Goal: Obtain resource: Download file/media

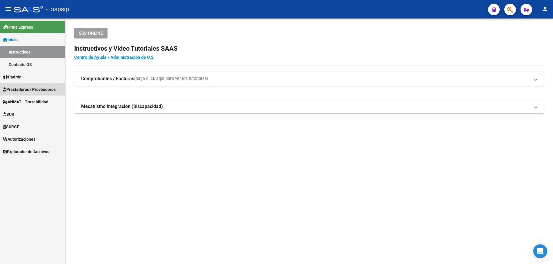
click at [30, 90] on span "Prestadores / Proveedores" at bounding box center [29, 89] width 53 height 6
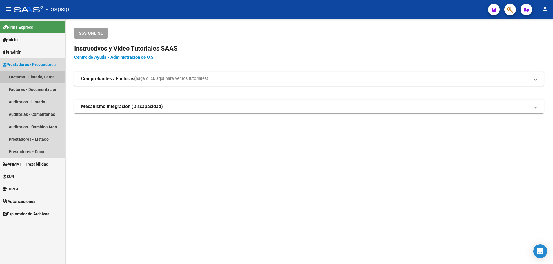
click at [43, 76] on link "Facturas - Listado/Carga" at bounding box center [32, 77] width 65 height 12
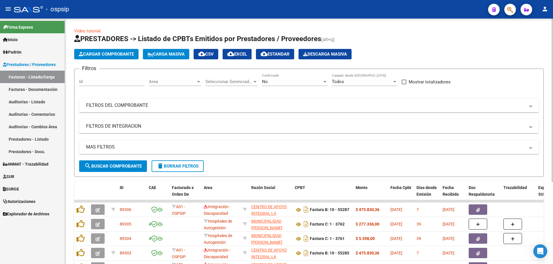
click at [199, 81] on div at bounding box center [198, 81] width 3 height 1
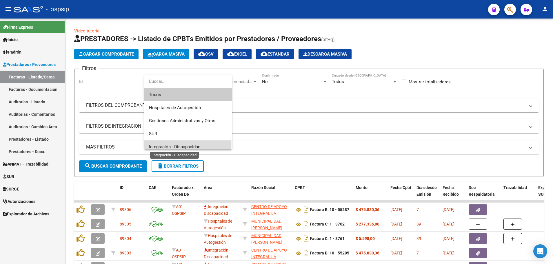
click at [182, 146] on span "Integración - Discapacidad" at bounding box center [174, 146] width 51 height 5
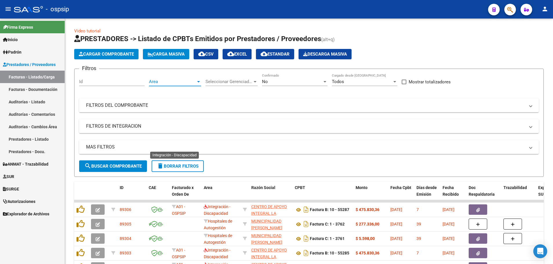
scroll to position [4, 0]
click at [324, 84] on div at bounding box center [324, 81] width 5 height 5
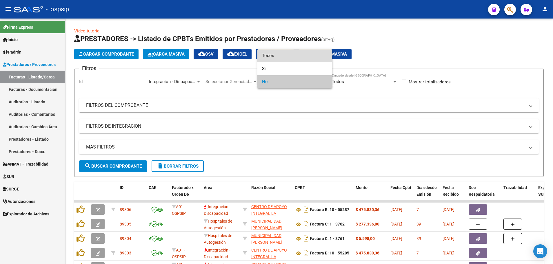
click at [317, 60] on span "Todos" at bounding box center [295, 55] width 66 height 13
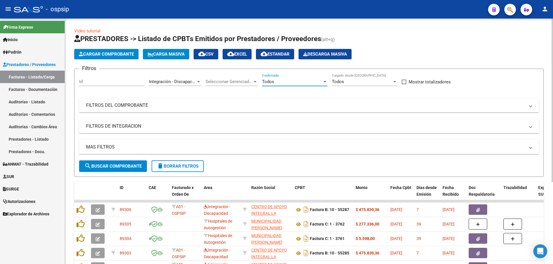
click at [106, 147] on mat-panel-title "MAS FILTROS" at bounding box center [305, 147] width 439 height 6
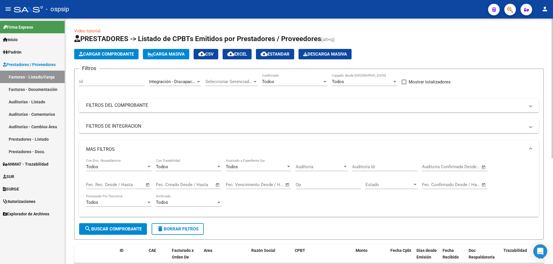
click at [146, 185] on span "Open calendar" at bounding box center [148, 185] width 14 height 14
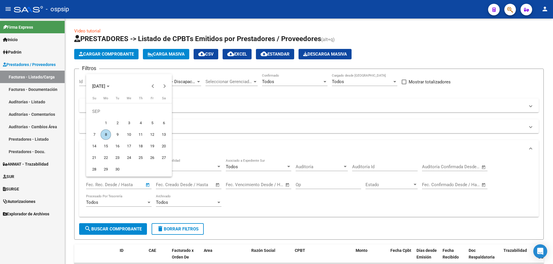
click at [151, 123] on span "5" at bounding box center [152, 123] width 10 height 10
type input "[DATE]"
click at [95, 135] on span "7" at bounding box center [94, 135] width 10 height 10
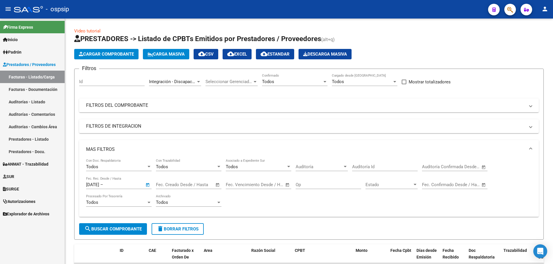
type input "[DATE]"
click at [109, 228] on span "search Buscar Comprobante" at bounding box center [112, 229] width 57 height 5
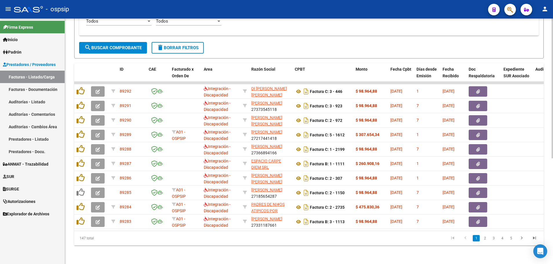
scroll to position [186, 0]
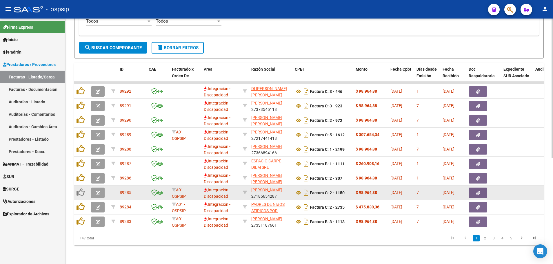
click at [94, 189] on button "button" at bounding box center [98, 193] width 14 height 10
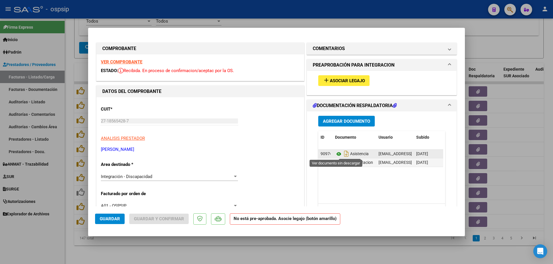
click at [335, 153] on icon at bounding box center [339, 154] width 8 height 7
click at [114, 61] on strong "VER COMPROBANTE" at bounding box center [121, 61] width 41 height 5
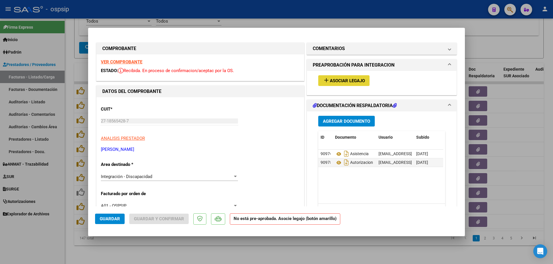
click at [340, 78] on span "add Asociar Legajo" at bounding box center [344, 80] width 42 height 5
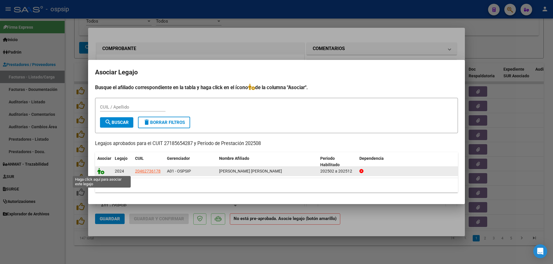
click at [101, 171] on icon at bounding box center [100, 171] width 7 height 6
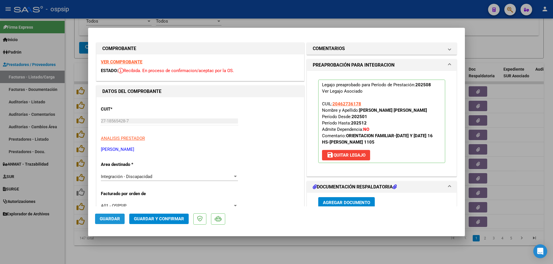
click at [112, 219] on span "Guardar" at bounding box center [110, 219] width 20 height 5
click at [67, 210] on div at bounding box center [276, 132] width 553 height 264
type input "$ 0,00"
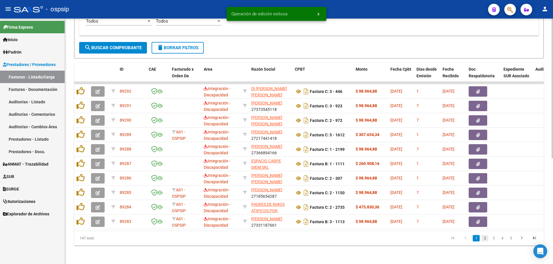
click at [485, 237] on link "2" at bounding box center [484, 238] width 7 height 6
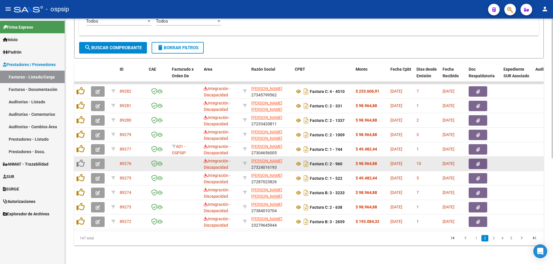
click at [91, 160] on button "button" at bounding box center [98, 164] width 14 height 10
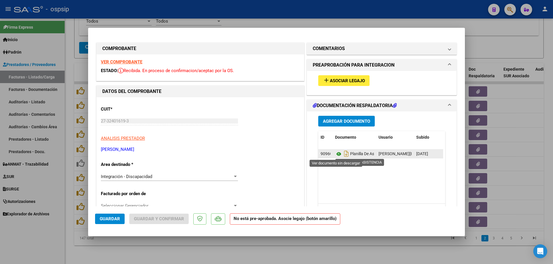
click at [335, 155] on icon at bounding box center [339, 154] width 8 height 7
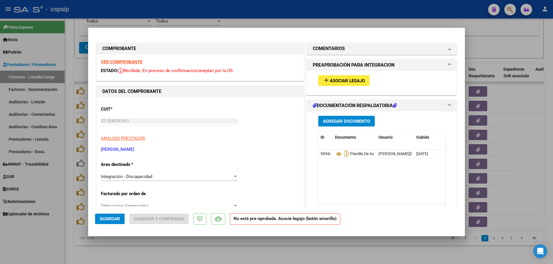
click at [126, 61] on strong "VER COMPROBANTE" at bounding box center [121, 61] width 41 height 5
click at [345, 82] on span "Asociar Legajo" at bounding box center [347, 80] width 35 height 5
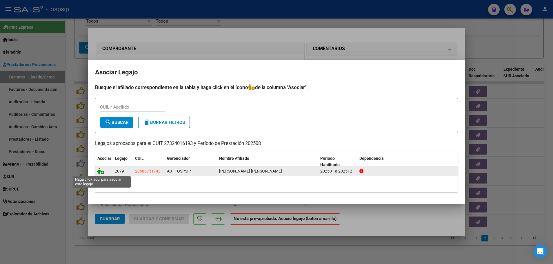
click at [102, 173] on icon at bounding box center [100, 171] width 7 height 6
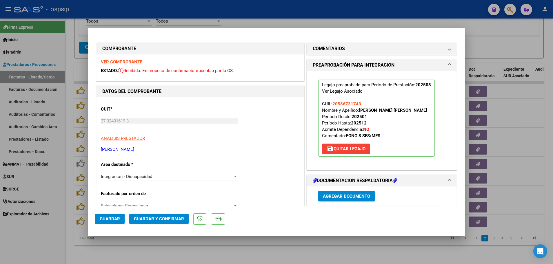
click at [104, 221] on span "Guardar" at bounding box center [110, 219] width 20 height 5
click at [72, 214] on div at bounding box center [276, 132] width 553 height 264
type input "$ 0,00"
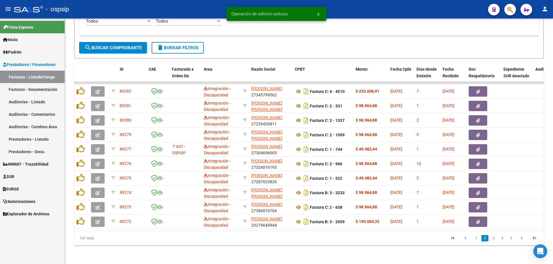
click at [494, 242] on li "3" at bounding box center [493, 239] width 9 height 10
click at [494, 241] on link "3" at bounding box center [493, 238] width 7 height 6
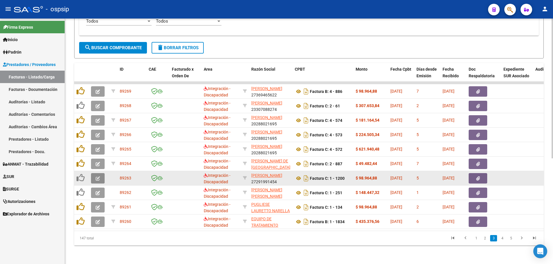
click at [93, 178] on button "button" at bounding box center [98, 178] width 14 height 10
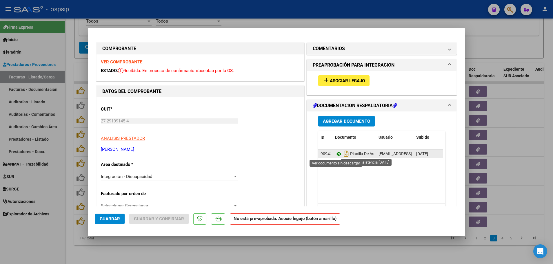
click at [337, 153] on icon at bounding box center [339, 154] width 8 height 7
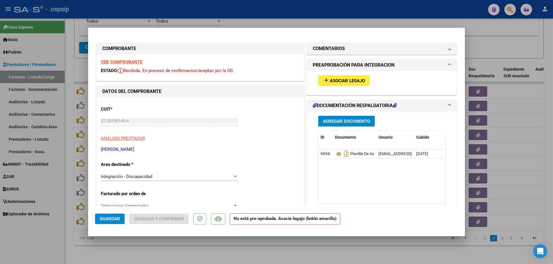
click at [128, 63] on strong "VER COMPROBANTE" at bounding box center [121, 61] width 41 height 5
click at [341, 80] on span "Asociar Legajo" at bounding box center [347, 80] width 35 height 5
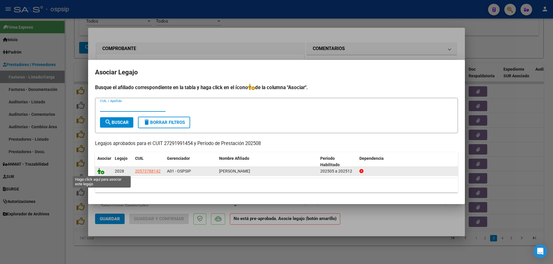
click at [101, 172] on icon at bounding box center [100, 171] width 7 height 6
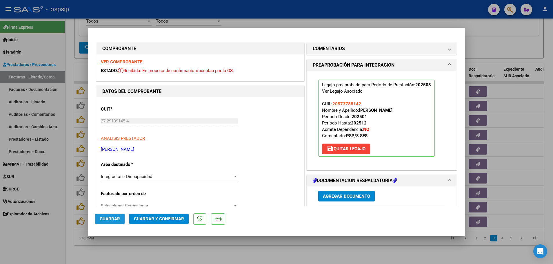
click at [108, 219] on span "Guardar" at bounding box center [110, 219] width 20 height 5
click at [70, 209] on div at bounding box center [276, 132] width 553 height 264
type input "$ 0,00"
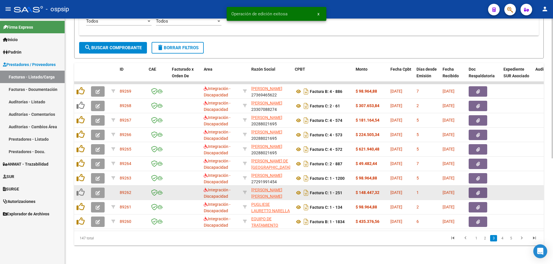
click at [93, 188] on button "button" at bounding box center [98, 193] width 14 height 10
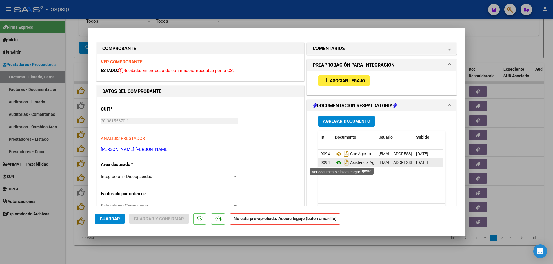
click at [335, 163] on icon at bounding box center [339, 162] width 8 height 7
click at [110, 61] on strong "VER COMPROBANTE" at bounding box center [121, 61] width 41 height 5
click at [339, 80] on span "Asociar Legajo" at bounding box center [347, 80] width 35 height 5
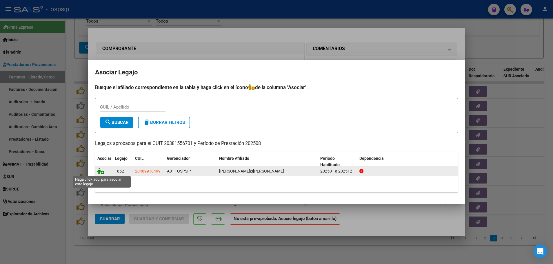
click at [101, 173] on icon at bounding box center [100, 171] width 7 height 6
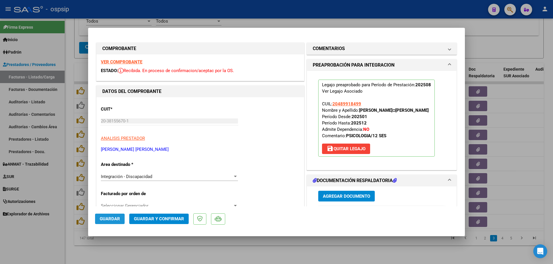
click at [106, 219] on span "Guardar" at bounding box center [110, 219] width 20 height 5
click at [66, 220] on div at bounding box center [276, 132] width 553 height 264
type input "$ 0,00"
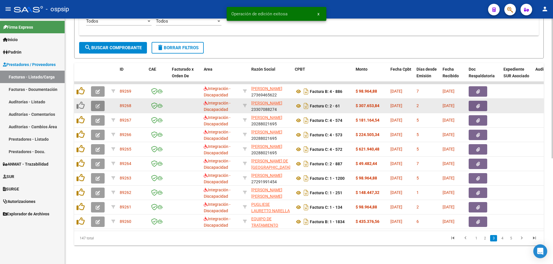
click at [94, 102] on button "button" at bounding box center [98, 106] width 14 height 10
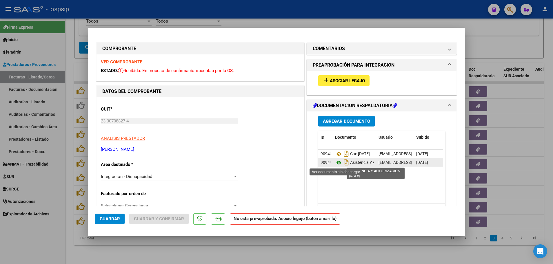
click at [337, 162] on icon at bounding box center [339, 162] width 8 height 7
click at [110, 63] on strong "VER COMPROBANTE" at bounding box center [121, 61] width 41 height 5
click at [331, 76] on button "add Asociar Legajo" at bounding box center [343, 80] width 51 height 11
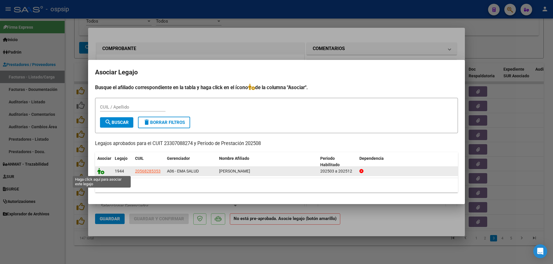
click at [102, 173] on icon at bounding box center [100, 171] width 7 height 6
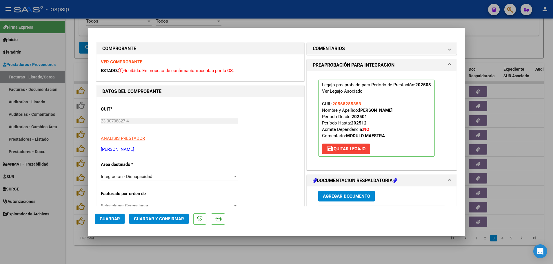
click at [112, 220] on span "Guardar" at bounding box center [110, 219] width 20 height 5
click at [66, 183] on div at bounding box center [276, 132] width 553 height 264
type input "$ 0,00"
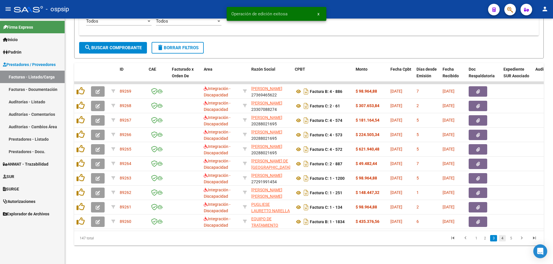
click at [503, 240] on link "4" at bounding box center [502, 238] width 7 height 6
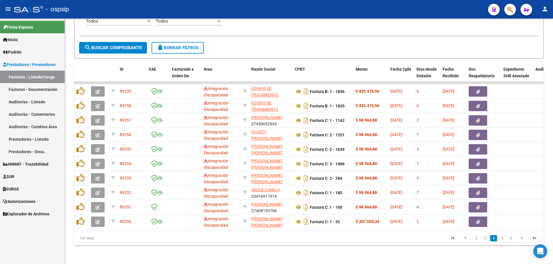
click at [503, 240] on link "5" at bounding box center [502, 238] width 7 height 6
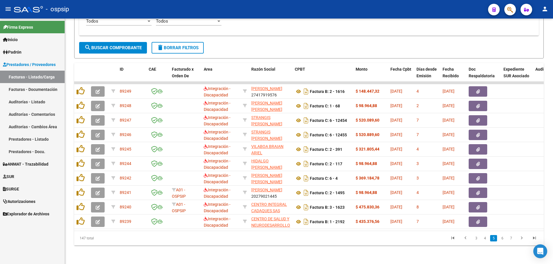
click at [503, 240] on link "6" at bounding box center [502, 238] width 7 height 6
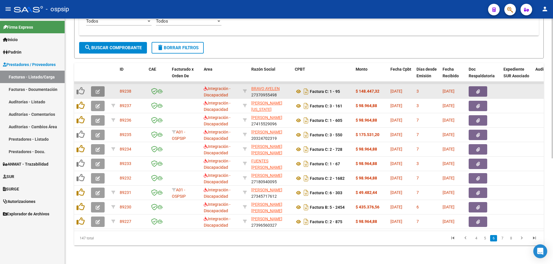
click at [99, 90] on icon "button" at bounding box center [98, 92] width 4 height 4
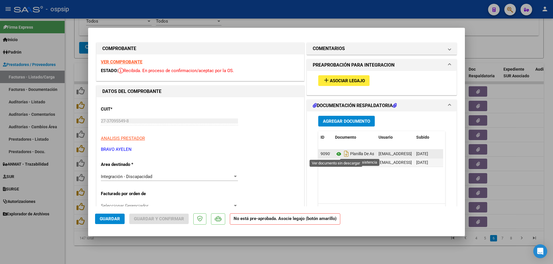
click at [337, 154] on icon at bounding box center [339, 154] width 8 height 7
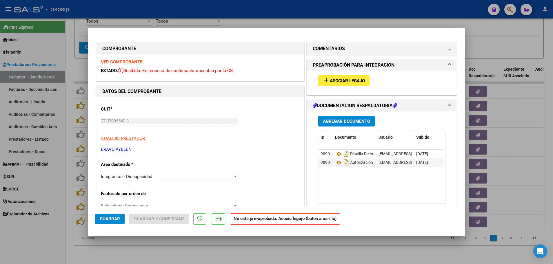
click at [133, 62] on strong "VER COMPROBANTE" at bounding box center [121, 61] width 41 height 5
click at [336, 81] on span "Asociar Legajo" at bounding box center [347, 80] width 35 height 5
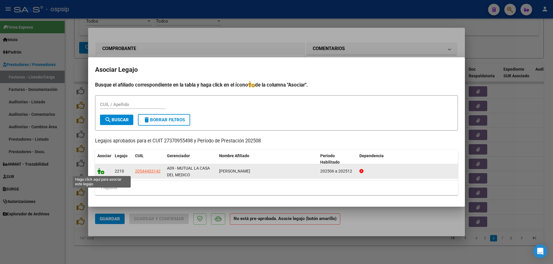
click at [102, 173] on icon at bounding box center [100, 171] width 7 height 6
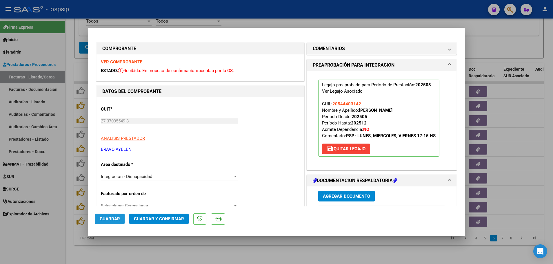
click at [110, 219] on span "Guardar" at bounding box center [110, 219] width 20 height 5
click at [69, 203] on div at bounding box center [276, 132] width 553 height 264
type input "$ 0,00"
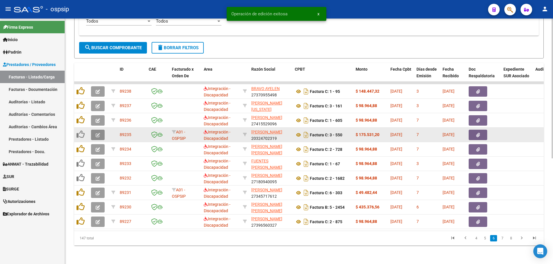
click at [92, 132] on button "button" at bounding box center [98, 135] width 14 height 10
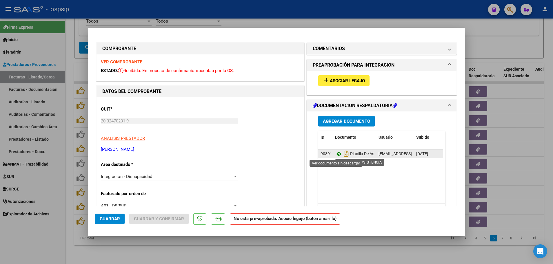
click at [337, 154] on icon at bounding box center [339, 154] width 8 height 7
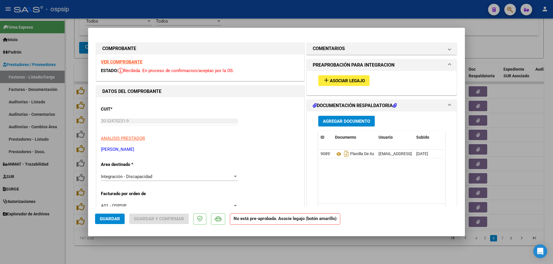
click at [131, 61] on strong "VER COMPROBANTE" at bounding box center [121, 61] width 41 height 5
click at [338, 80] on span "Asociar Legajo" at bounding box center [347, 80] width 35 height 5
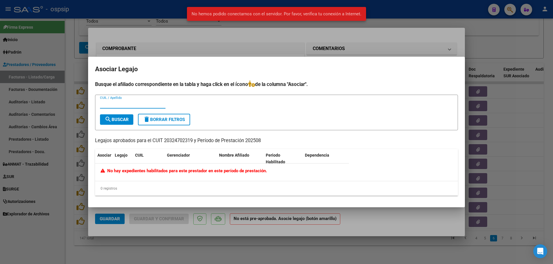
click at [68, 176] on div at bounding box center [276, 132] width 553 height 264
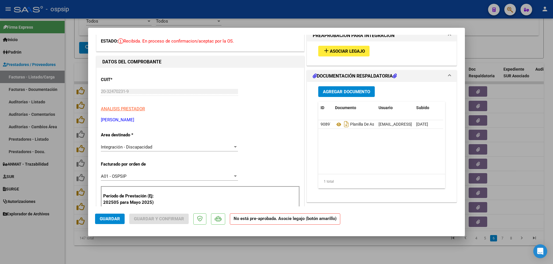
scroll to position [0, 0]
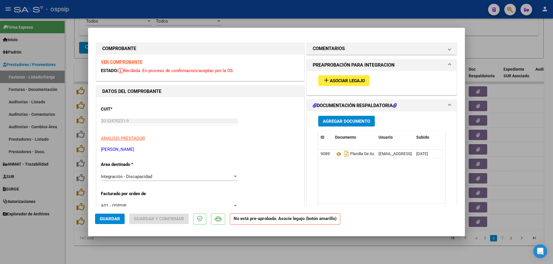
click at [115, 63] on strong "VER COMPROBANTE" at bounding box center [121, 61] width 41 height 5
click at [69, 168] on div at bounding box center [276, 132] width 553 height 264
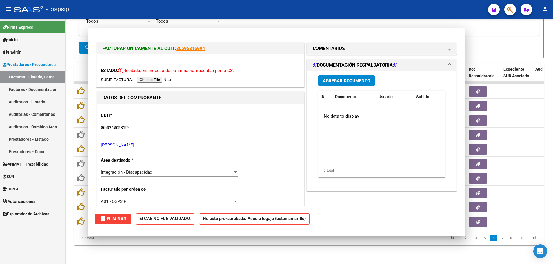
type input "$ 0,00"
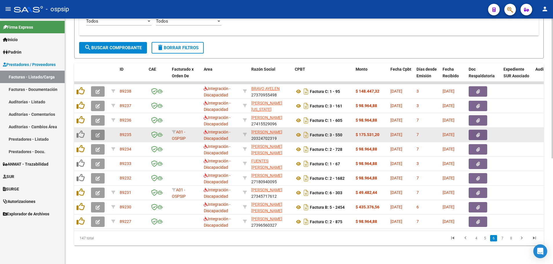
click at [95, 134] on button "button" at bounding box center [98, 135] width 14 height 10
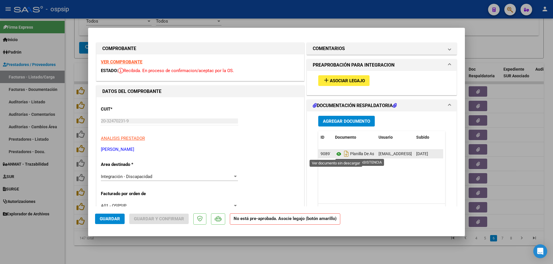
click at [335, 155] on icon at bounding box center [339, 154] width 8 height 7
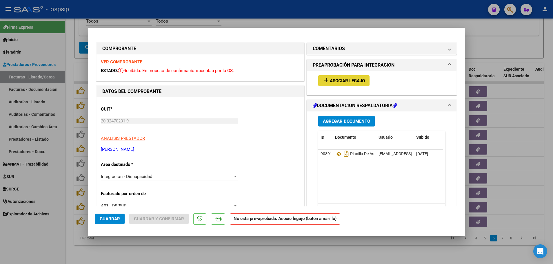
click at [352, 79] on span "Asociar Legajo" at bounding box center [347, 80] width 35 height 5
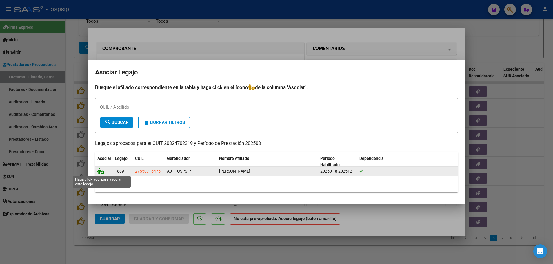
click at [102, 173] on icon at bounding box center [100, 171] width 7 height 6
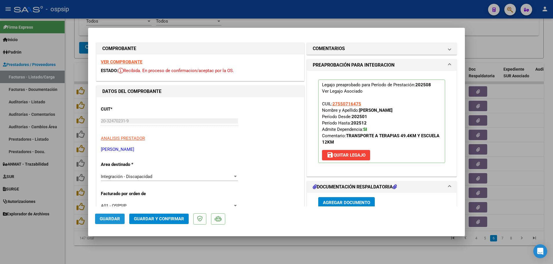
click at [108, 215] on button "Guardar" at bounding box center [110, 219] width 30 height 10
click at [113, 217] on span "Guardar" at bounding box center [110, 219] width 20 height 5
click at [68, 191] on div at bounding box center [276, 132] width 553 height 264
type input "$ 0,00"
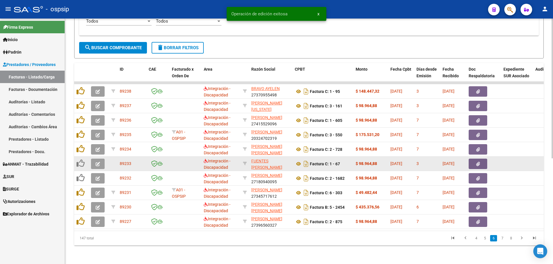
click at [93, 163] on button "button" at bounding box center [98, 164] width 14 height 10
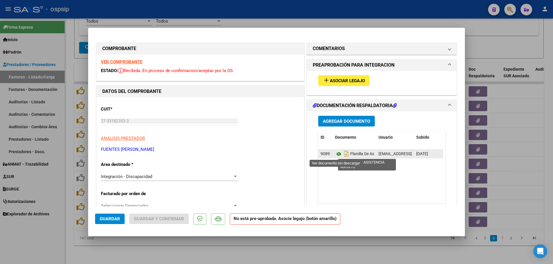
click at [336, 155] on icon at bounding box center [339, 154] width 8 height 7
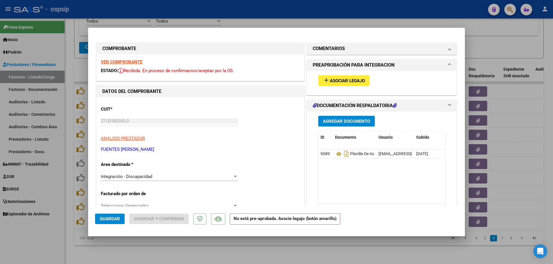
click at [117, 61] on strong "VER COMPROBANTE" at bounding box center [121, 61] width 41 height 5
click at [351, 81] on span "Asociar Legajo" at bounding box center [347, 80] width 35 height 5
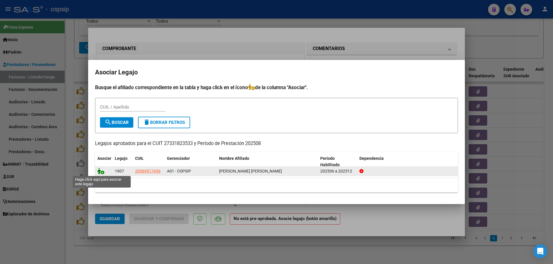
click at [102, 174] on icon at bounding box center [100, 171] width 7 height 6
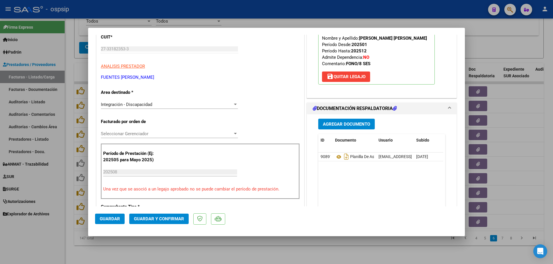
scroll to position [87, 0]
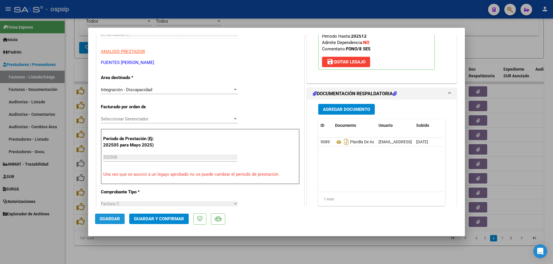
click at [109, 222] on button "Guardar" at bounding box center [110, 219] width 30 height 10
click at [71, 187] on div at bounding box center [276, 132] width 553 height 264
type input "$ 0,00"
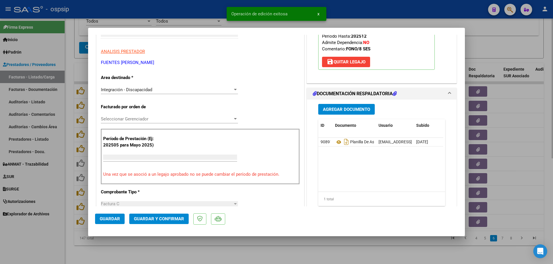
scroll to position [0, 0]
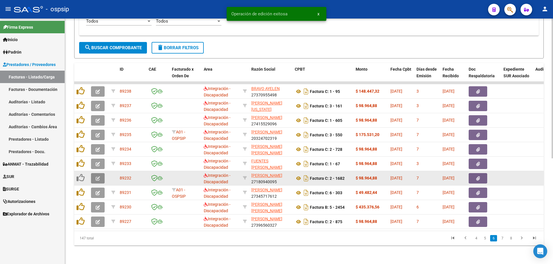
click at [93, 176] on button "button" at bounding box center [98, 178] width 14 height 10
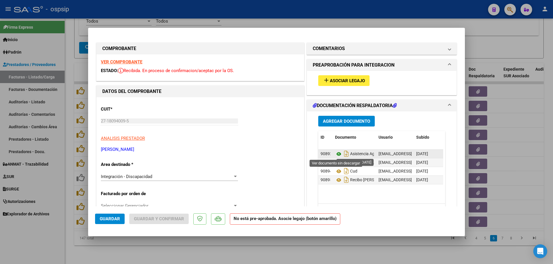
click at [335, 155] on icon at bounding box center [339, 154] width 8 height 7
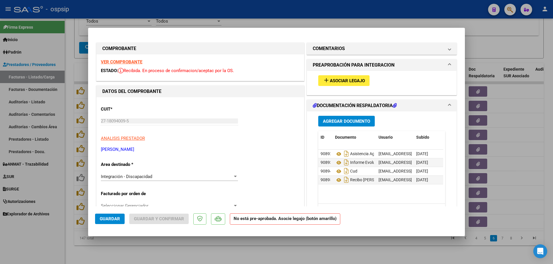
click at [106, 61] on strong "VER COMPROBANTE" at bounding box center [121, 61] width 41 height 5
click at [113, 221] on span "Guardar" at bounding box center [110, 219] width 20 height 5
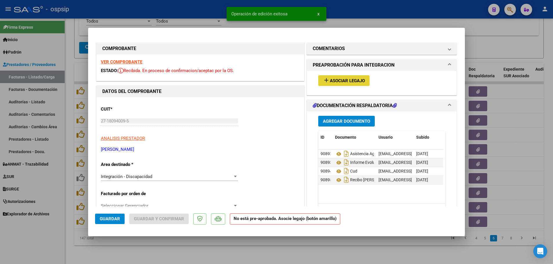
click at [346, 81] on span "Asociar Legajo" at bounding box center [347, 80] width 35 height 5
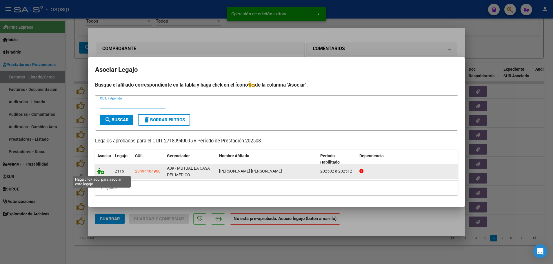
click at [101, 172] on icon at bounding box center [100, 171] width 7 height 6
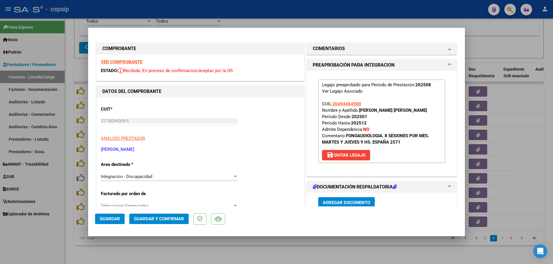
click at [103, 217] on span "Guardar" at bounding box center [110, 219] width 20 height 5
click at [68, 199] on div at bounding box center [276, 132] width 553 height 264
type input "$ 0,00"
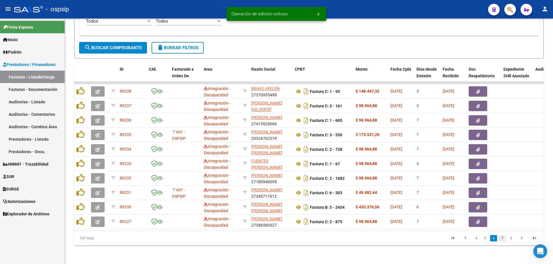
click at [503, 241] on link "7" at bounding box center [502, 238] width 7 height 6
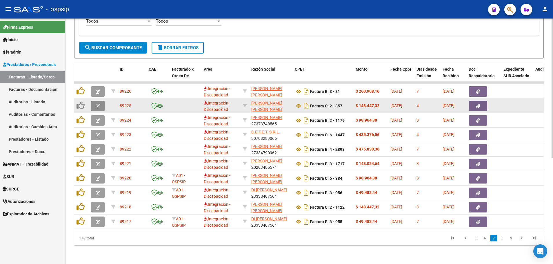
click at [92, 102] on button "button" at bounding box center [98, 106] width 14 height 10
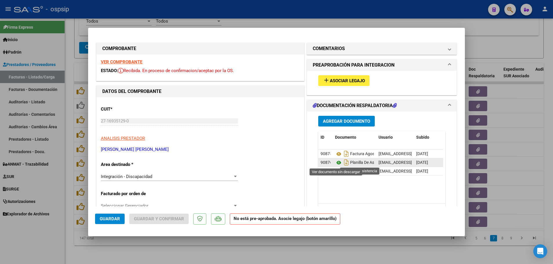
click at [336, 161] on icon at bounding box center [339, 162] width 8 height 7
click at [112, 64] on strong "VER COMPROBANTE" at bounding box center [121, 61] width 41 height 5
click at [333, 76] on button "add Asociar Legajo" at bounding box center [343, 80] width 51 height 11
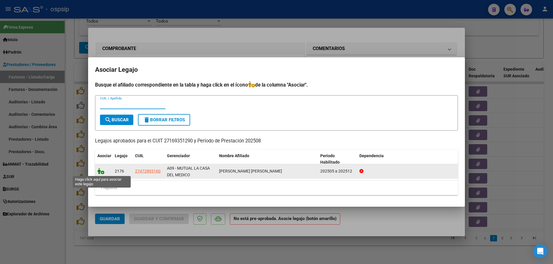
click at [103, 172] on icon at bounding box center [100, 171] width 7 height 6
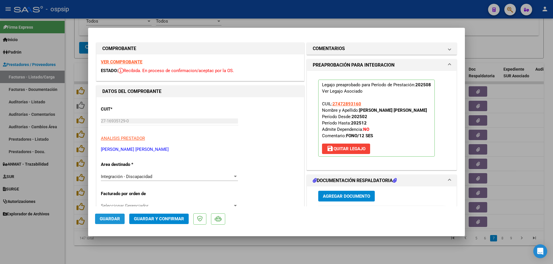
click at [109, 219] on span "Guardar" at bounding box center [110, 219] width 20 height 5
click at [66, 213] on div at bounding box center [276, 132] width 553 height 264
type input "$ 0,00"
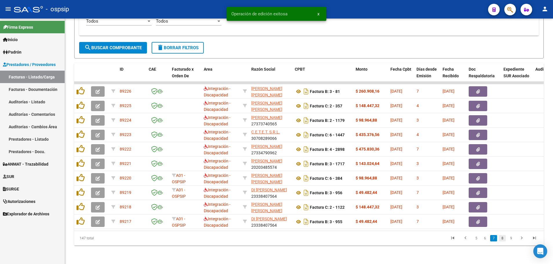
click at [501, 239] on link "8" at bounding box center [502, 238] width 7 height 6
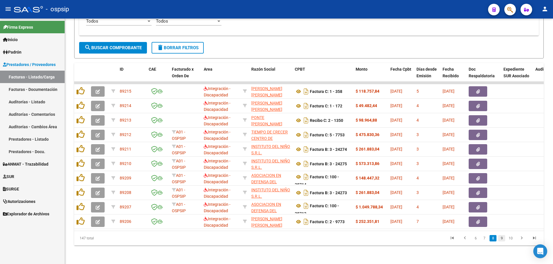
click at [502, 238] on link "9" at bounding box center [501, 238] width 7 height 6
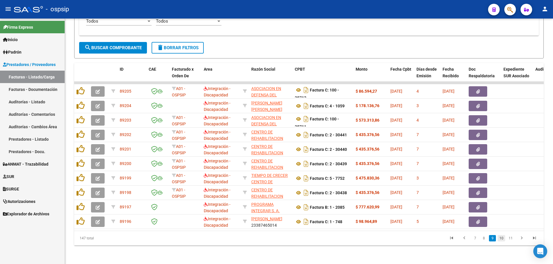
click at [502, 239] on link "10" at bounding box center [502, 238] width 8 height 6
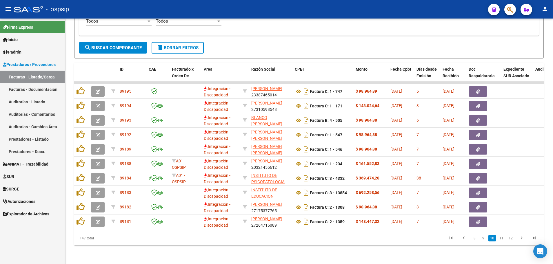
click at [502, 239] on link "11" at bounding box center [502, 238] width 8 height 6
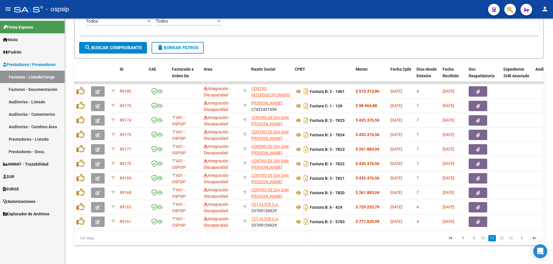
click at [502, 239] on link "12" at bounding box center [502, 238] width 8 height 6
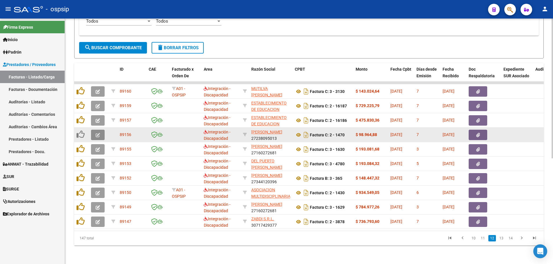
click at [102, 132] on button "button" at bounding box center [98, 135] width 14 height 10
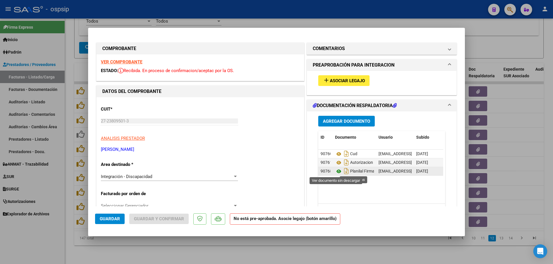
click at [335, 171] on icon at bounding box center [339, 171] width 8 height 7
click at [135, 62] on strong "VER COMPROBANTE" at bounding box center [121, 61] width 41 height 5
click at [340, 79] on span "Asociar Legajo" at bounding box center [347, 80] width 35 height 5
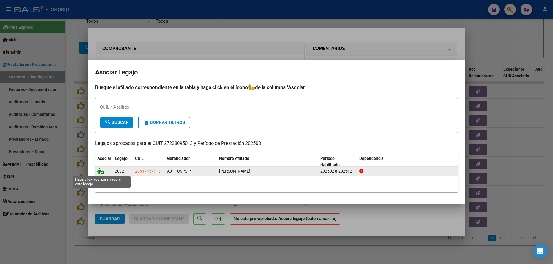
click at [102, 173] on icon at bounding box center [100, 171] width 7 height 6
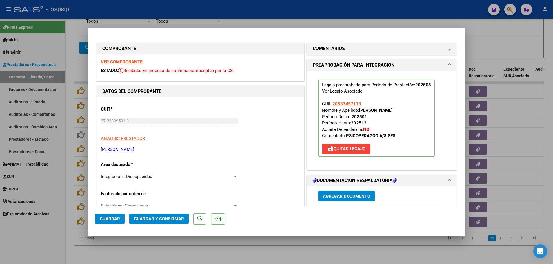
click at [112, 222] on button "Guardar" at bounding box center [110, 219] width 30 height 10
click at [68, 204] on div at bounding box center [276, 132] width 553 height 264
type input "$ 0,00"
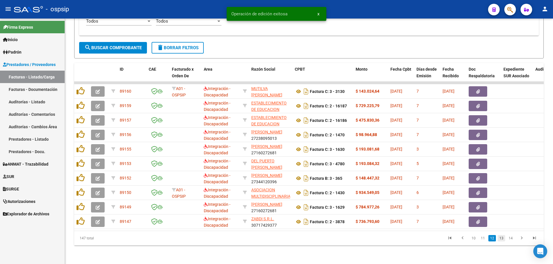
click at [501, 240] on link "13" at bounding box center [502, 238] width 8 height 6
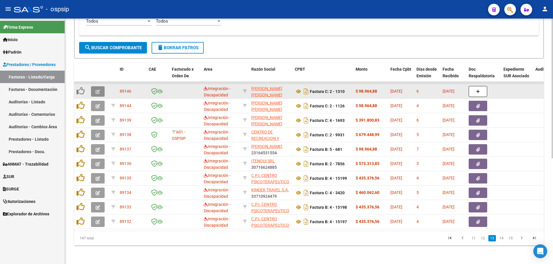
click at [99, 90] on icon "button" at bounding box center [98, 92] width 4 height 4
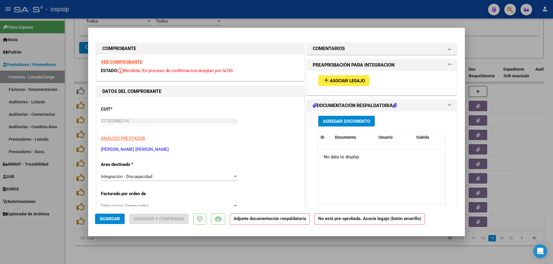
click at [122, 65] on div "VER COMPROBANTE ESTADO: Recibida. En proceso de confirmacion/aceptac por la OS." at bounding box center [201, 67] width 208 height 26
click at [124, 61] on strong "VER COMPROBANTE" at bounding box center [121, 61] width 41 height 5
click at [338, 78] on span "Asociar Legajo" at bounding box center [347, 80] width 35 height 5
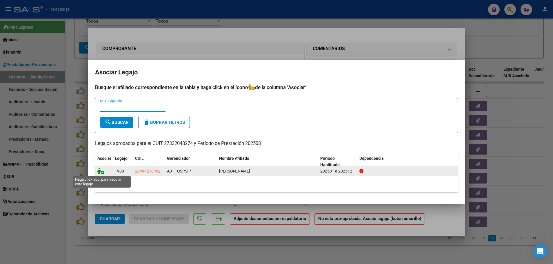
click at [103, 174] on icon at bounding box center [100, 171] width 7 height 6
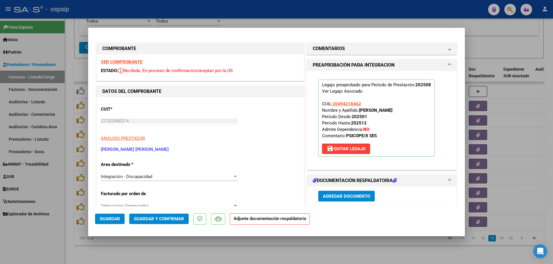
click at [110, 221] on span "Guardar" at bounding box center [110, 219] width 20 height 5
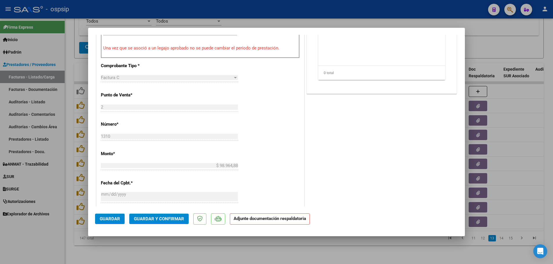
scroll to position [232, 0]
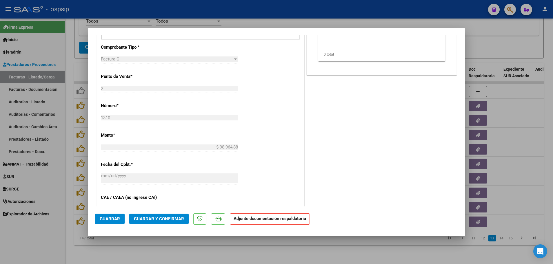
click at [67, 208] on div at bounding box center [276, 132] width 553 height 264
type input "$ 0,00"
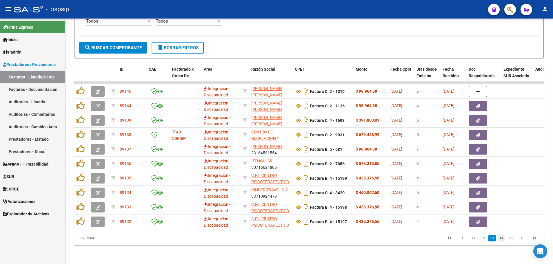
click at [501, 239] on link "14" at bounding box center [502, 238] width 8 height 6
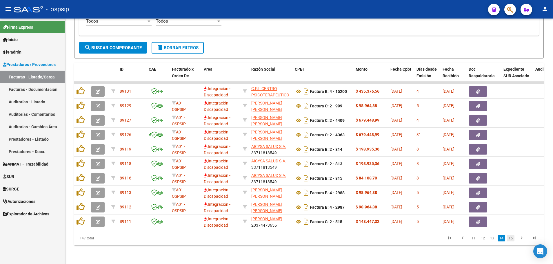
click at [513, 240] on link "15" at bounding box center [511, 238] width 8 height 6
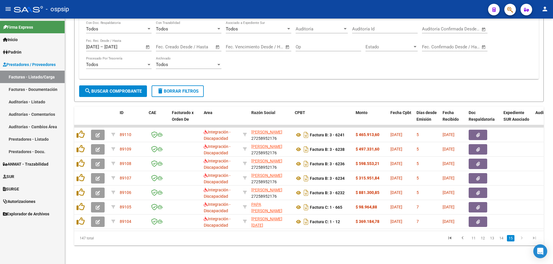
scroll to position [142, 0]
click at [450, 239] on icon "go to first page" at bounding box center [450, 239] width 8 height 7
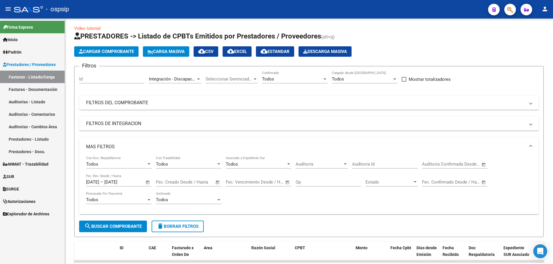
scroll to position [0, 0]
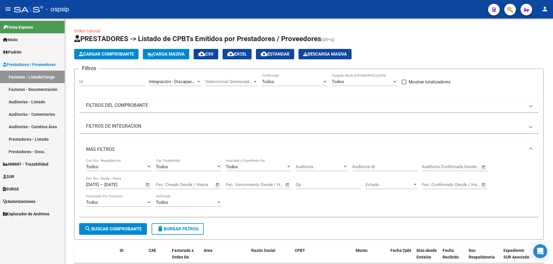
click at [241, 54] on span "cloud_download EXCEL" at bounding box center [237, 54] width 20 height 5
click at [247, 55] on span "cloud_download EXCEL" at bounding box center [237, 54] width 20 height 5
click at [98, 232] on button "search Buscar Comprobante" at bounding box center [113, 229] width 68 height 12
click at [69, 210] on div "Video tutorial PRESTADORES -> Listado de CPBTs Emitidos por Prestadores / Prove…" at bounding box center [309, 232] width 488 height 427
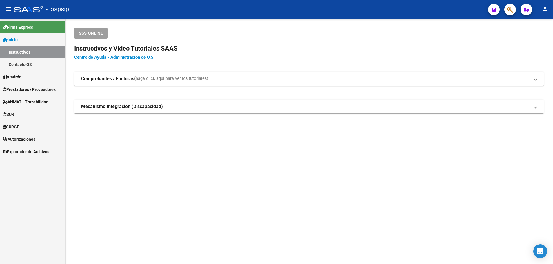
click at [28, 88] on span "Prestadores / Proveedores" at bounding box center [29, 89] width 53 height 6
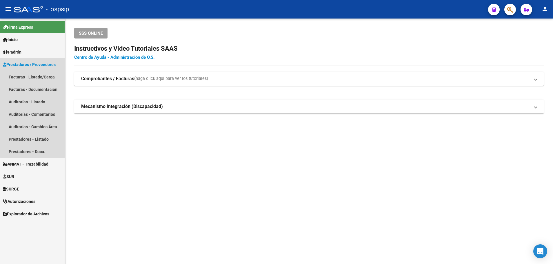
click at [49, 65] on span "Prestadores / Proveedores" at bounding box center [29, 64] width 53 height 6
click at [41, 77] on link "Facturas - Listado/Carga" at bounding box center [32, 77] width 65 height 12
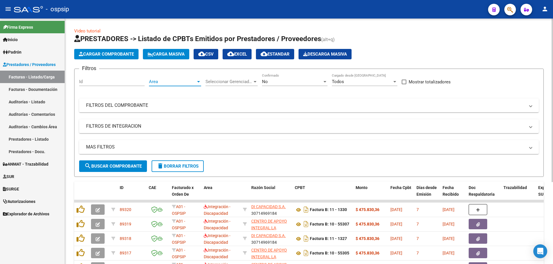
click at [197, 81] on div at bounding box center [198, 81] width 3 height 1
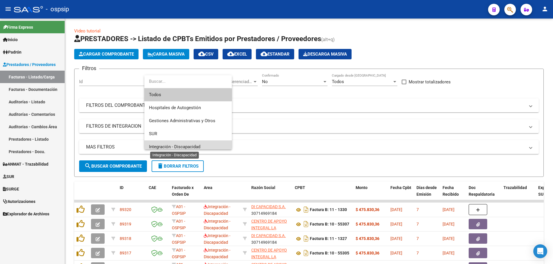
click at [191, 148] on span "Integración - Discapacidad" at bounding box center [174, 146] width 51 height 5
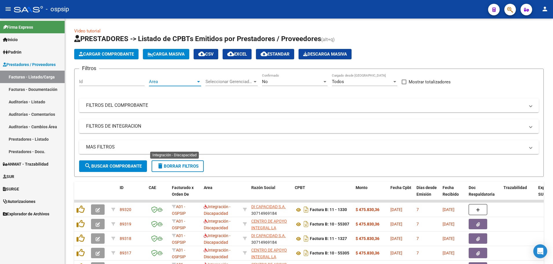
scroll to position [4, 0]
click at [325, 80] on div at bounding box center [324, 81] width 5 height 5
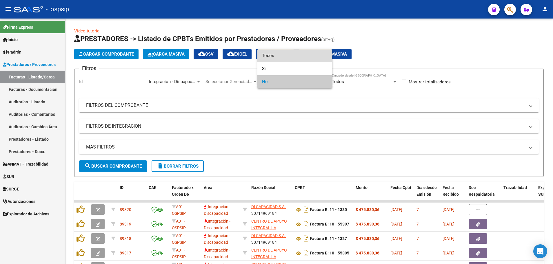
click at [312, 60] on span "Todos" at bounding box center [295, 55] width 66 height 13
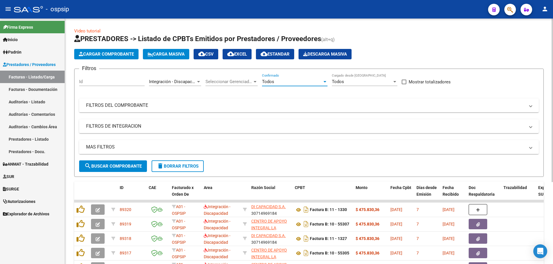
click at [111, 151] on mat-expansion-panel-header "MAS FILTROS" at bounding box center [309, 147] width 460 height 14
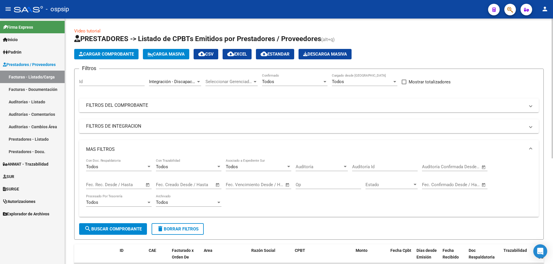
click at [149, 185] on span "Open calendar" at bounding box center [148, 185] width 14 height 14
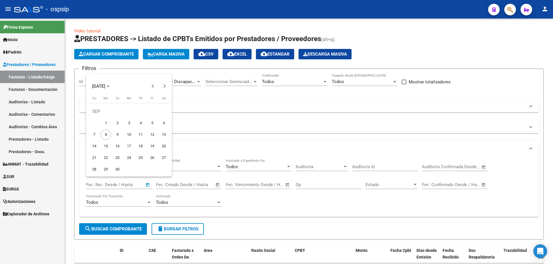
click at [151, 123] on span "5" at bounding box center [152, 123] width 10 height 10
type input "[DATE]"
click at [94, 136] on span "7" at bounding box center [94, 135] width 10 height 10
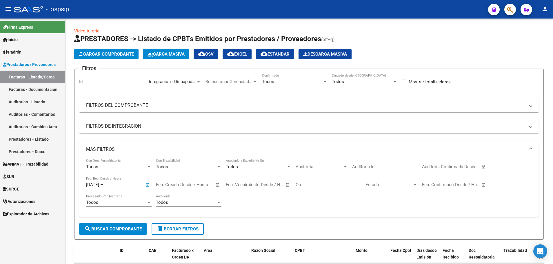
type input "[DATE]"
click at [116, 227] on span "search Buscar Comprobante" at bounding box center [112, 229] width 57 height 5
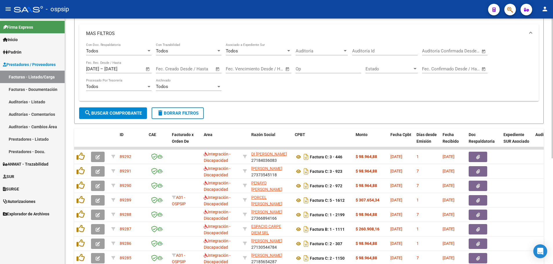
scroll to position [186, 0]
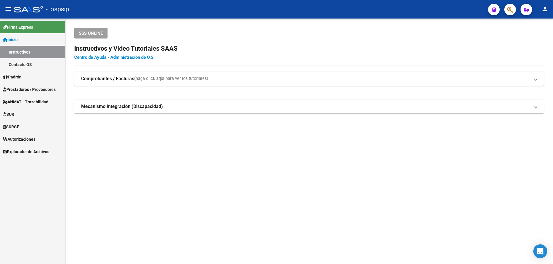
click at [26, 90] on span "Prestadores / Proveedores" at bounding box center [29, 89] width 53 height 6
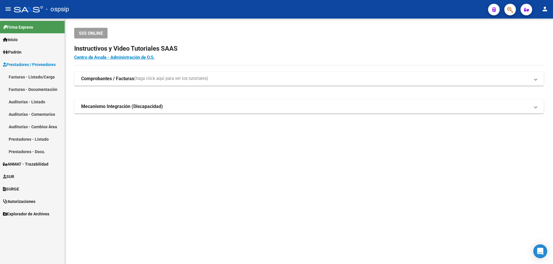
click at [38, 62] on span "Prestadores / Proveedores" at bounding box center [29, 64] width 53 height 6
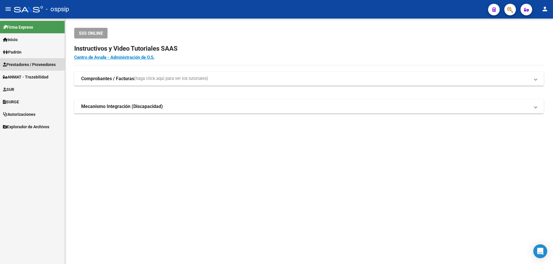
click at [37, 63] on span "Prestadores / Proveedores" at bounding box center [29, 64] width 53 height 6
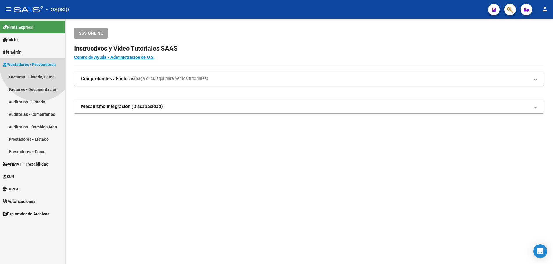
click at [37, 63] on span "Prestadores / Proveedores" at bounding box center [29, 64] width 53 height 6
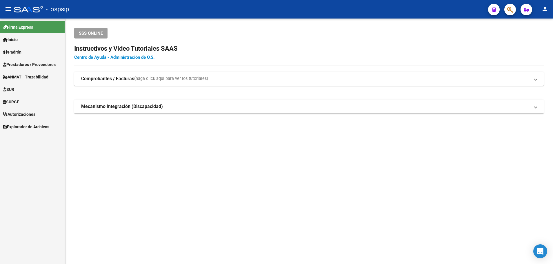
click at [37, 63] on span "Prestadores / Proveedores" at bounding box center [29, 64] width 53 height 6
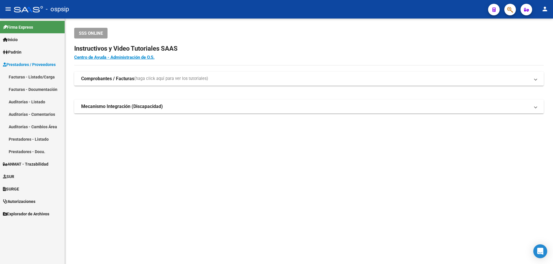
click at [36, 76] on link "Facturas - Listado/Carga" at bounding box center [32, 77] width 65 height 12
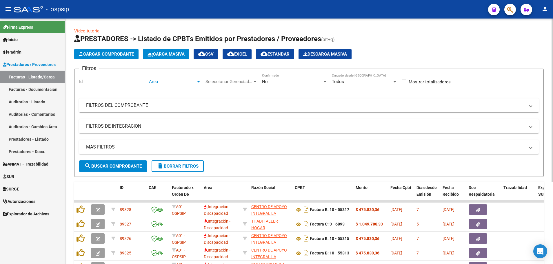
click at [197, 81] on div at bounding box center [198, 81] width 5 height 5
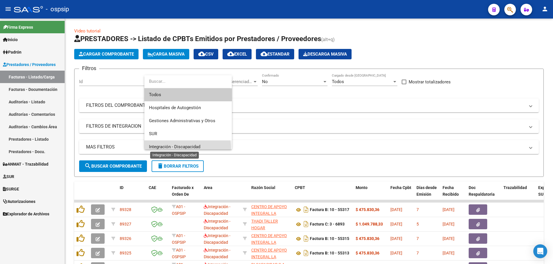
click at [173, 149] on span "Integración - Discapacidad" at bounding box center [174, 146] width 51 height 5
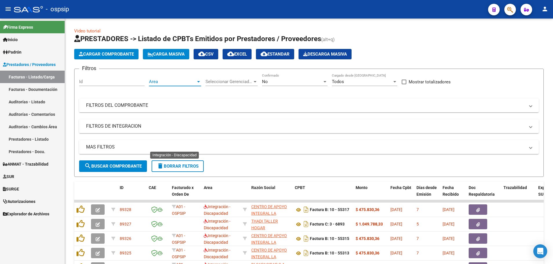
scroll to position [4, 0]
click at [325, 80] on div at bounding box center [324, 81] width 5 height 5
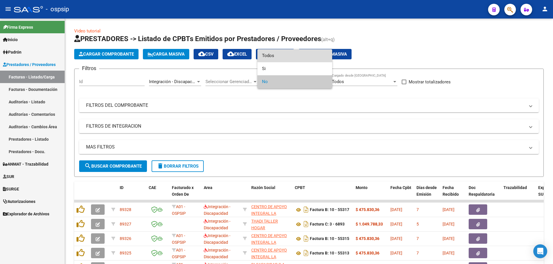
click at [305, 54] on span "Todos" at bounding box center [295, 55] width 66 height 13
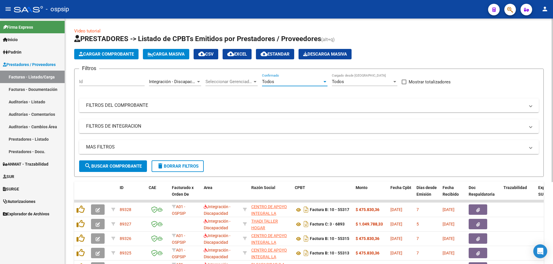
click at [94, 147] on mat-panel-title "MAS FILTROS" at bounding box center [305, 147] width 439 height 6
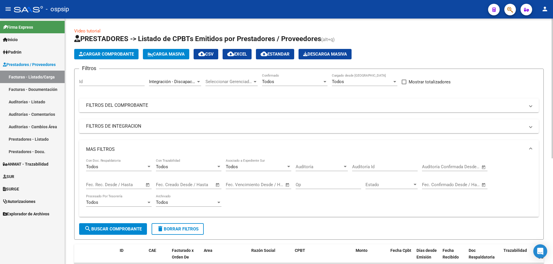
click at [146, 184] on span "Open calendar" at bounding box center [148, 185] width 14 height 14
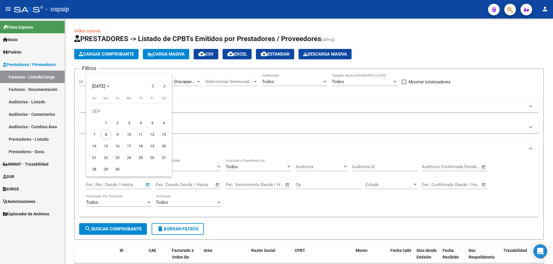
click at [151, 122] on span "5" at bounding box center [152, 123] width 10 height 10
type input "[DATE]"
click at [95, 135] on span "7" at bounding box center [94, 135] width 10 height 10
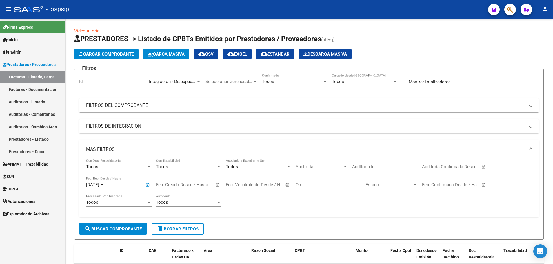
type input "[DATE]"
click at [104, 229] on span "search Buscar Comprobante" at bounding box center [112, 229] width 57 height 5
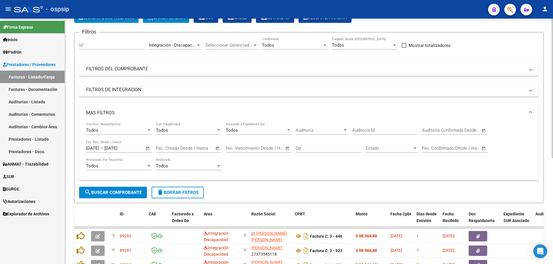
scroll to position [0, 0]
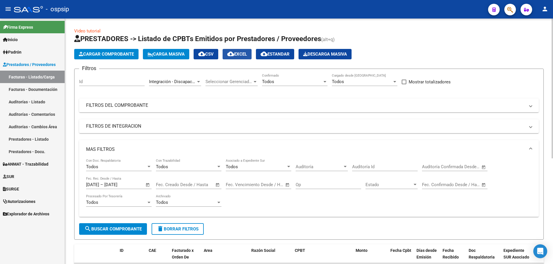
click at [245, 53] on span "cloud_download EXCEL" at bounding box center [237, 54] width 20 height 5
click at [234, 52] on mat-icon "cloud_download" at bounding box center [230, 53] width 7 height 7
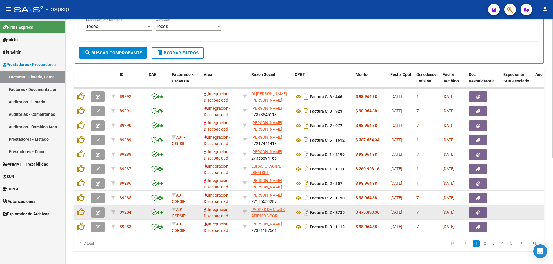
scroll to position [186, 0]
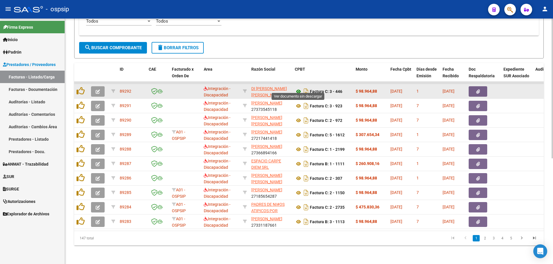
click at [297, 88] on icon at bounding box center [299, 91] width 8 height 7
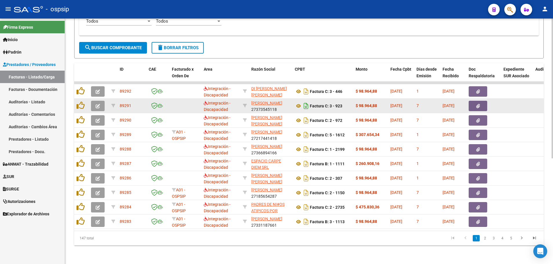
drag, startPoint x: 311, startPoint y: 97, endPoint x: 307, endPoint y: 97, distance: 4.6
click at [310, 101] on div "Factura C: 3 - 923" at bounding box center [323, 105] width 56 height 9
click at [296, 103] on icon at bounding box center [299, 106] width 8 height 7
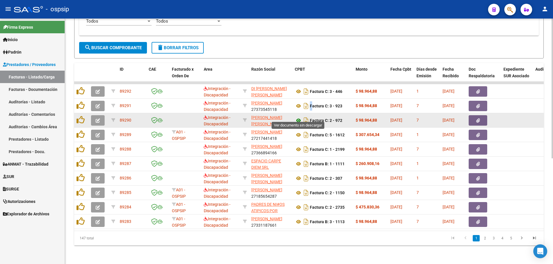
click at [297, 117] on icon at bounding box center [299, 120] width 8 height 7
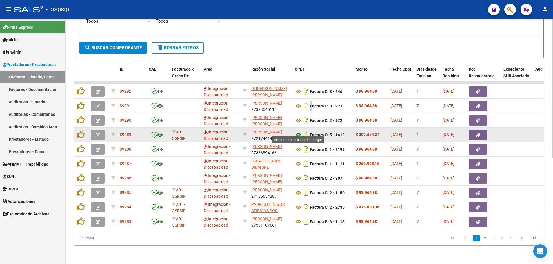
click at [300, 132] on icon at bounding box center [299, 135] width 8 height 7
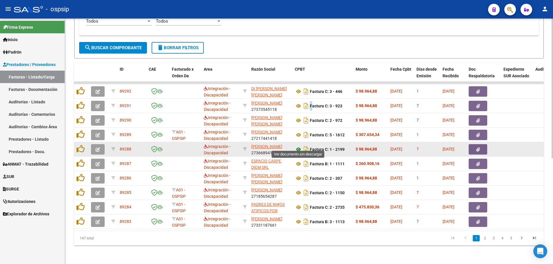
click at [299, 146] on icon at bounding box center [299, 149] width 8 height 7
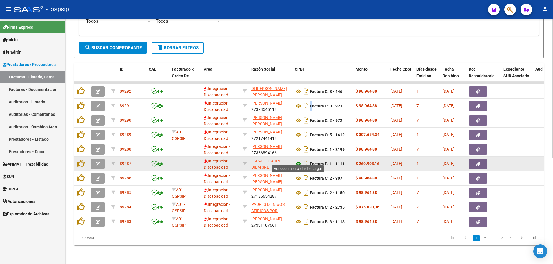
click at [298, 161] on icon at bounding box center [299, 164] width 8 height 7
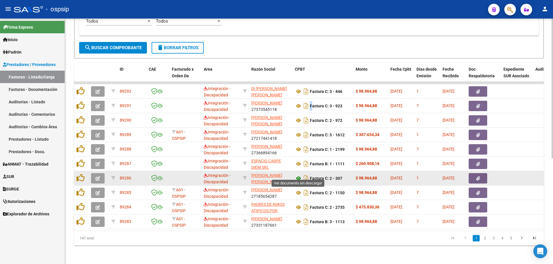
click at [298, 175] on icon at bounding box center [299, 178] width 8 height 7
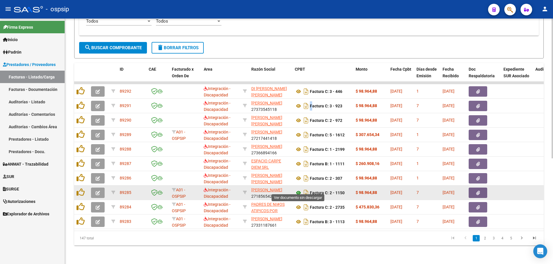
click at [297, 190] on icon at bounding box center [299, 193] width 8 height 7
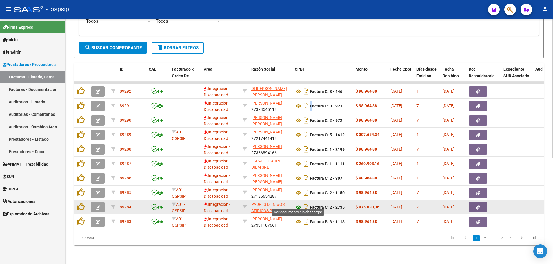
click at [299, 204] on icon at bounding box center [299, 207] width 8 height 7
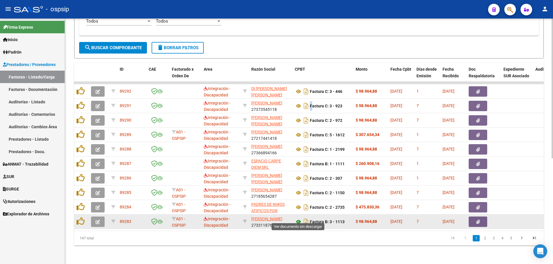
click at [298, 219] on icon at bounding box center [299, 222] width 8 height 7
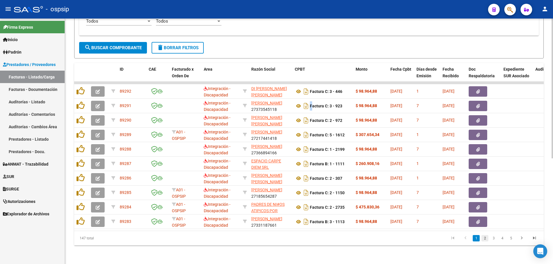
click at [486, 240] on link "2" at bounding box center [484, 238] width 7 height 6
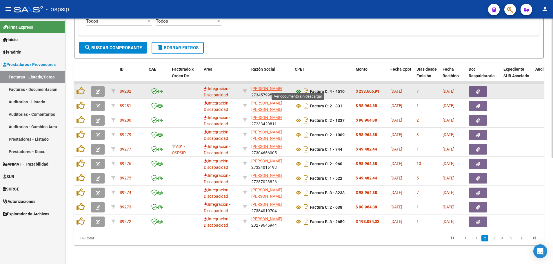
click at [298, 88] on icon at bounding box center [299, 91] width 8 height 7
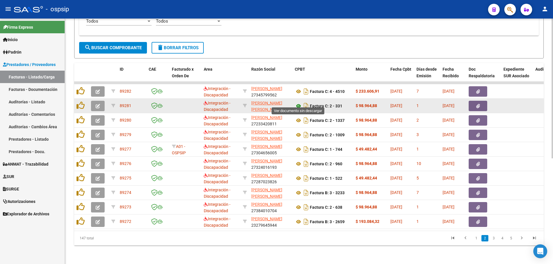
click at [299, 103] on icon at bounding box center [299, 106] width 8 height 7
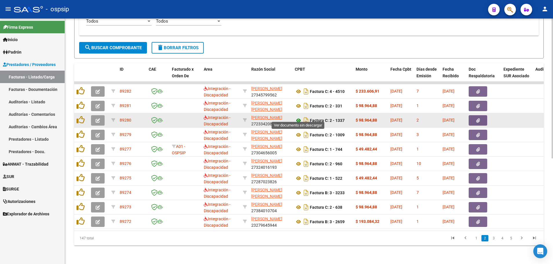
click at [297, 117] on icon at bounding box center [299, 120] width 8 height 7
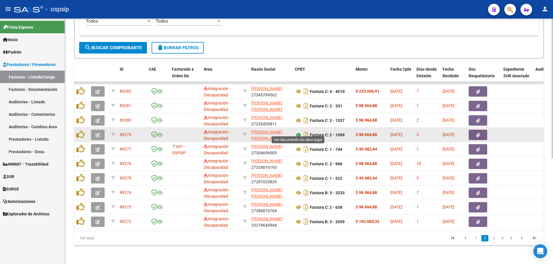
click at [299, 132] on icon at bounding box center [299, 135] width 8 height 7
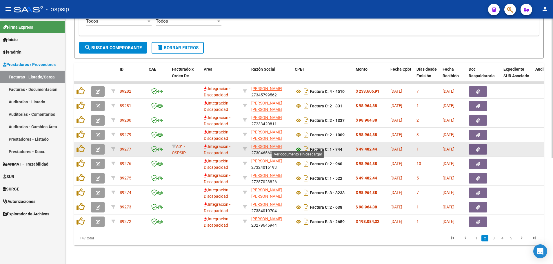
click at [297, 147] on icon at bounding box center [299, 149] width 8 height 7
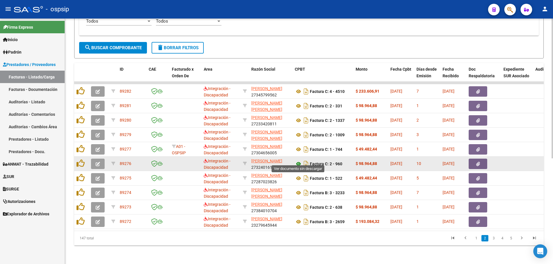
click at [298, 161] on icon at bounding box center [299, 164] width 8 height 7
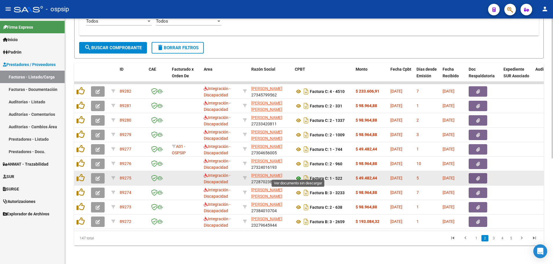
click at [298, 175] on icon at bounding box center [299, 178] width 8 height 7
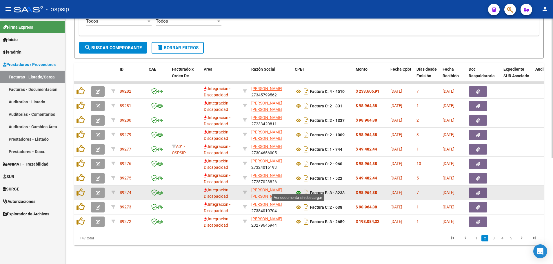
click at [298, 190] on icon at bounding box center [299, 193] width 8 height 7
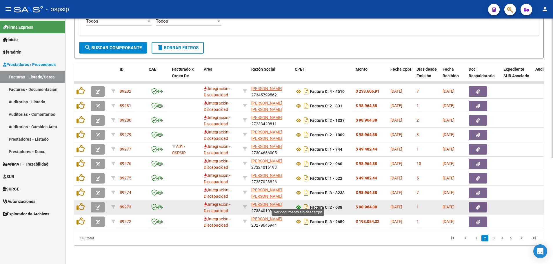
click at [299, 204] on icon at bounding box center [299, 207] width 8 height 7
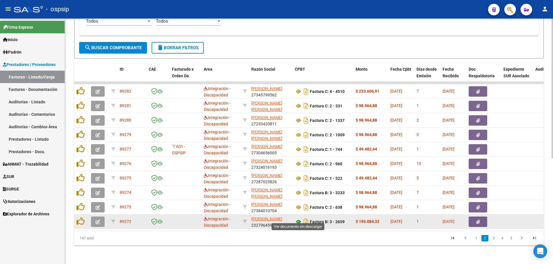
click at [299, 219] on icon at bounding box center [299, 222] width 8 height 7
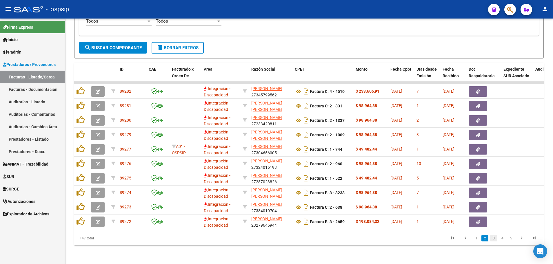
click at [494, 238] on link "3" at bounding box center [493, 238] width 7 height 6
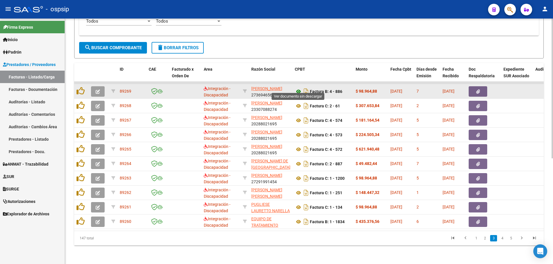
click at [297, 88] on icon at bounding box center [299, 91] width 8 height 7
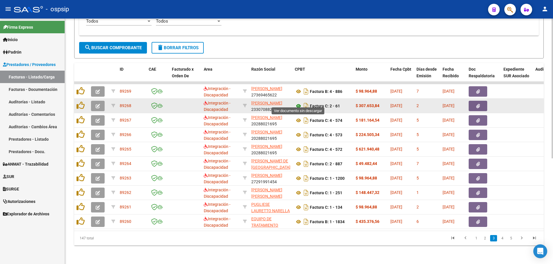
click at [299, 103] on icon at bounding box center [299, 106] width 8 height 7
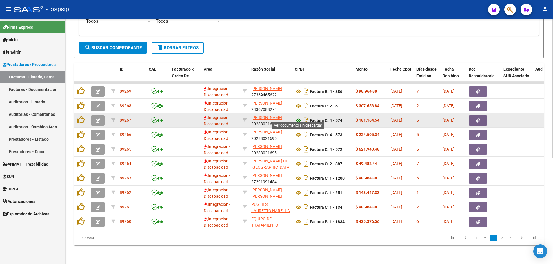
click at [299, 117] on icon at bounding box center [299, 120] width 8 height 7
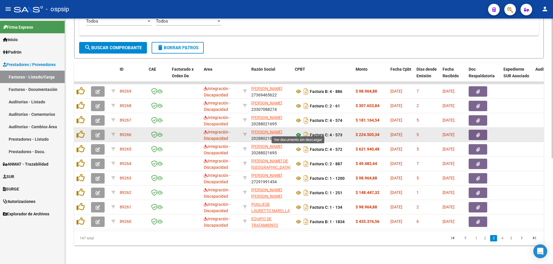
click at [298, 132] on icon at bounding box center [299, 135] width 8 height 7
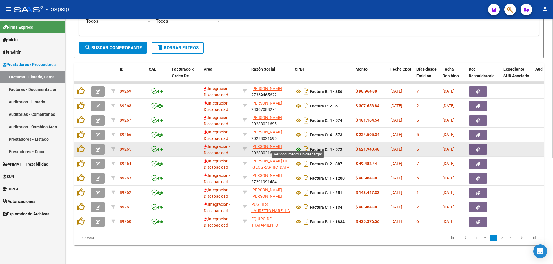
click at [297, 146] on icon at bounding box center [299, 149] width 8 height 7
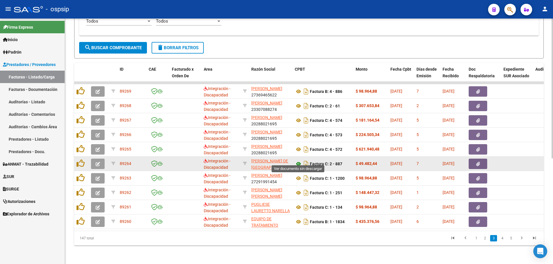
click at [296, 161] on icon at bounding box center [299, 164] width 8 height 7
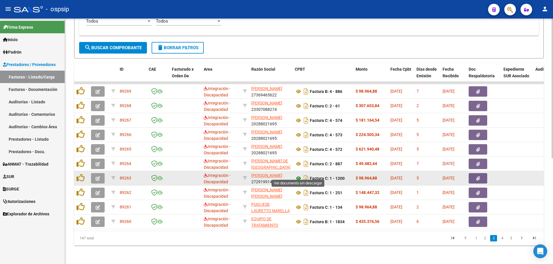
click at [297, 175] on icon at bounding box center [299, 178] width 8 height 7
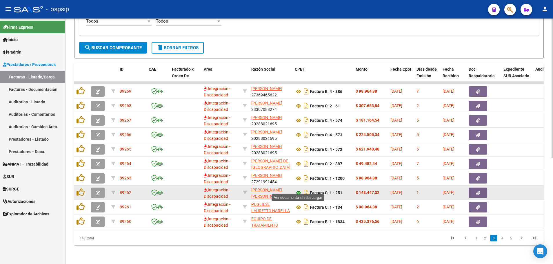
click at [298, 190] on icon at bounding box center [299, 193] width 8 height 7
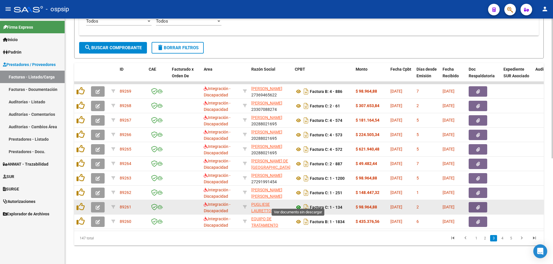
click at [298, 204] on icon at bounding box center [299, 207] width 8 height 7
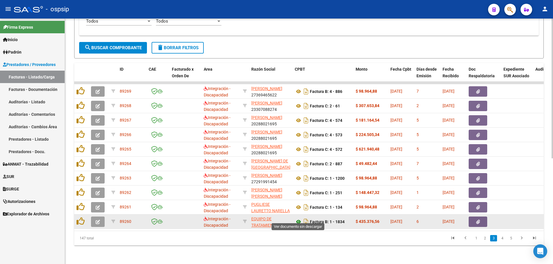
click at [296, 219] on icon at bounding box center [299, 222] width 8 height 7
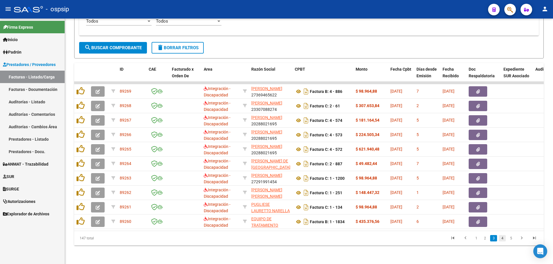
click at [503, 239] on link "4" at bounding box center [502, 238] width 7 height 6
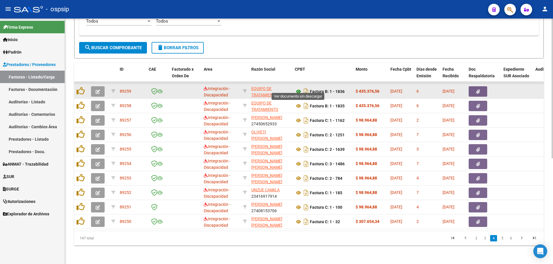
click at [295, 88] on icon at bounding box center [299, 91] width 8 height 7
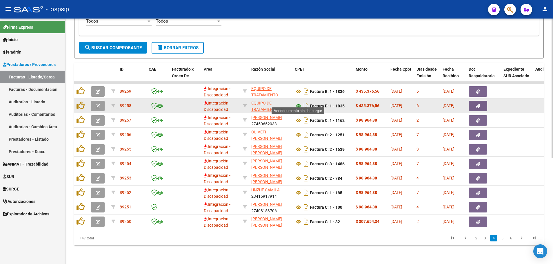
click at [297, 103] on icon at bounding box center [299, 106] width 8 height 7
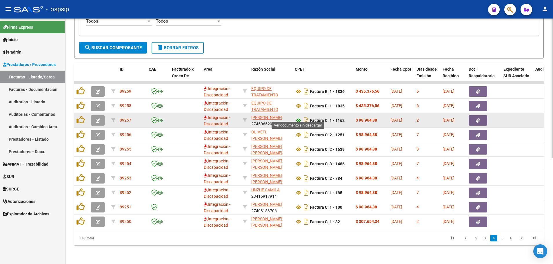
click at [298, 117] on icon at bounding box center [299, 120] width 8 height 7
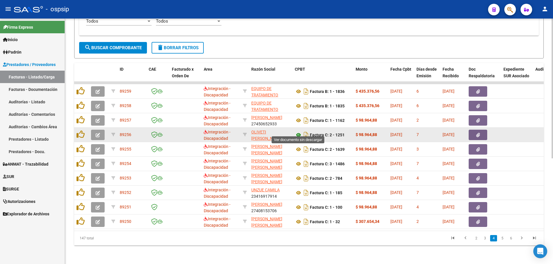
click at [297, 132] on icon at bounding box center [299, 135] width 8 height 7
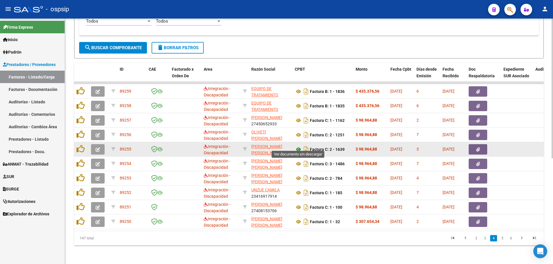
click at [299, 147] on icon at bounding box center [299, 149] width 8 height 7
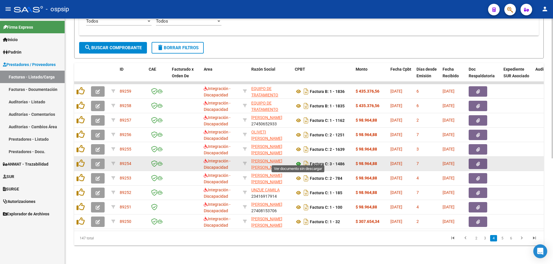
click at [299, 161] on icon at bounding box center [299, 164] width 8 height 7
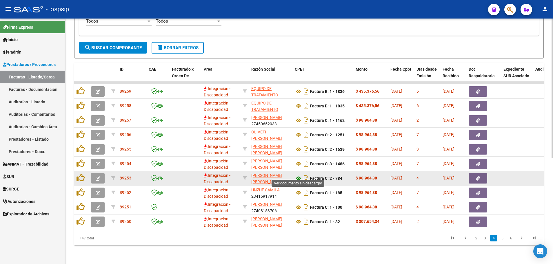
click at [298, 175] on icon at bounding box center [299, 178] width 8 height 7
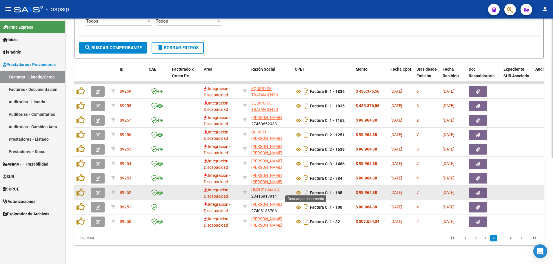
click at [302, 191] on icon "Descargar documento" at bounding box center [306, 192] width 8 height 9
click at [298, 190] on icon at bounding box center [299, 193] width 8 height 7
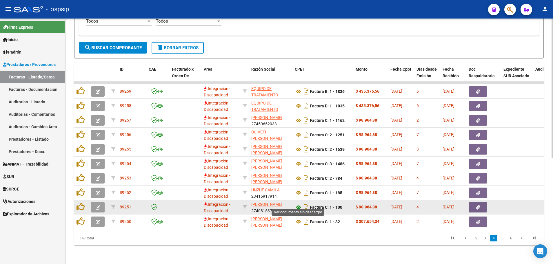
click at [300, 204] on icon at bounding box center [299, 207] width 8 height 7
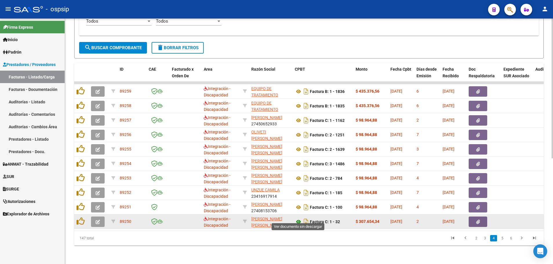
click at [297, 220] on icon at bounding box center [299, 222] width 8 height 7
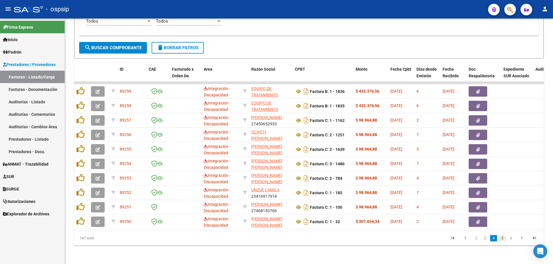
click at [503, 238] on link "5" at bounding box center [502, 238] width 7 height 6
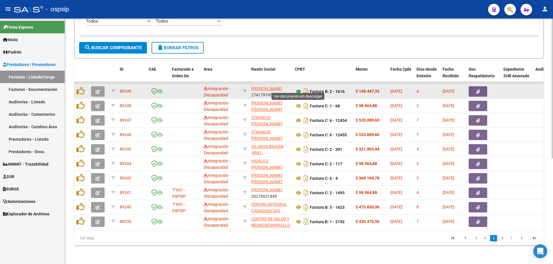
click at [297, 88] on icon at bounding box center [299, 91] width 8 height 7
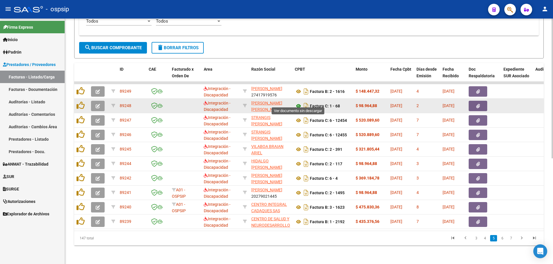
click at [297, 103] on icon at bounding box center [299, 106] width 8 height 7
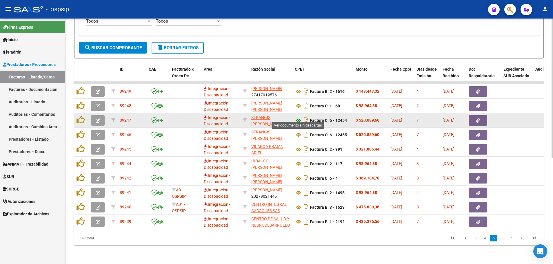
click at [298, 117] on icon at bounding box center [299, 120] width 8 height 7
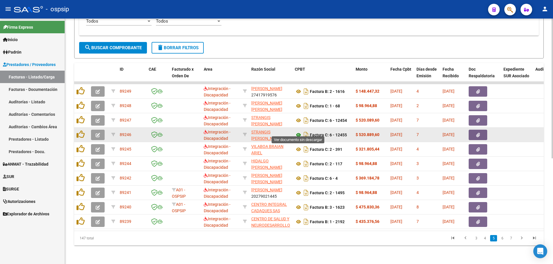
click at [299, 132] on icon at bounding box center [299, 135] width 8 height 7
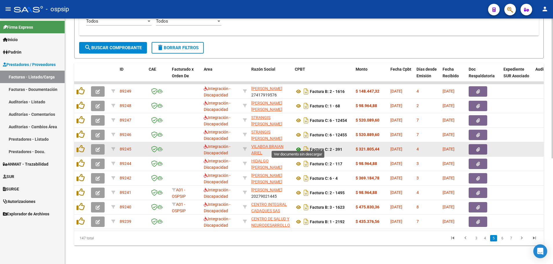
click at [298, 146] on icon at bounding box center [299, 149] width 8 height 7
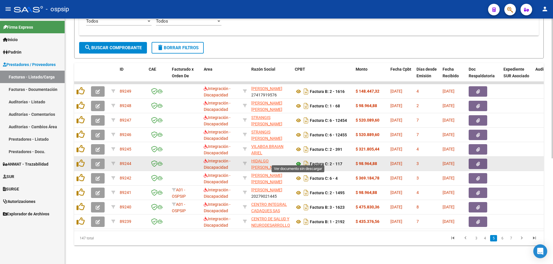
click at [298, 161] on icon at bounding box center [299, 164] width 8 height 7
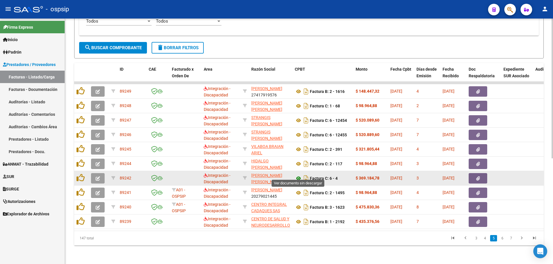
click at [297, 176] on icon at bounding box center [299, 178] width 8 height 7
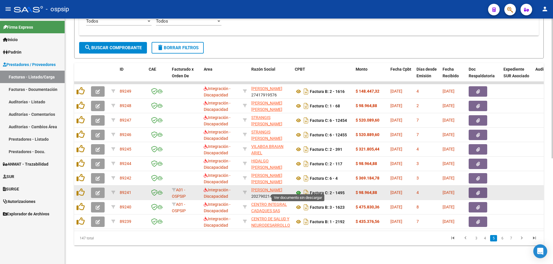
click at [299, 190] on icon at bounding box center [299, 193] width 8 height 7
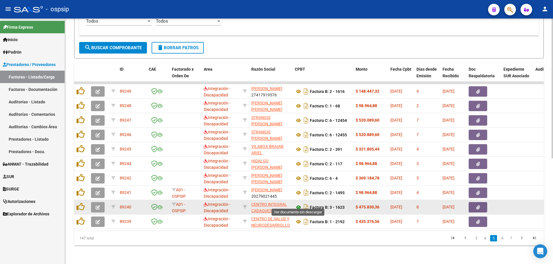
click at [300, 204] on icon at bounding box center [299, 207] width 8 height 7
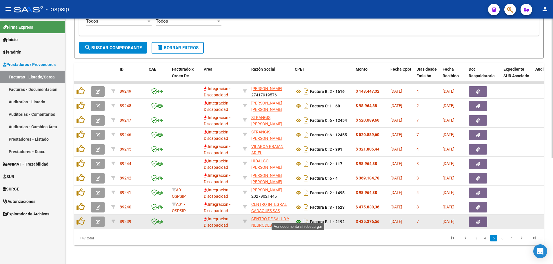
click at [298, 219] on icon at bounding box center [299, 222] width 8 height 7
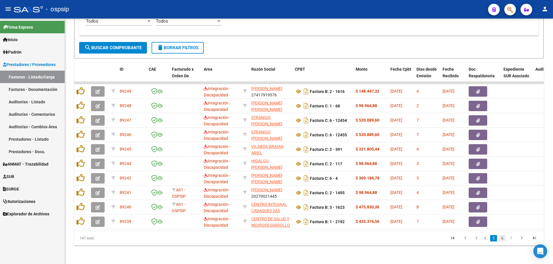
click at [501, 239] on link "6" at bounding box center [502, 238] width 7 height 6
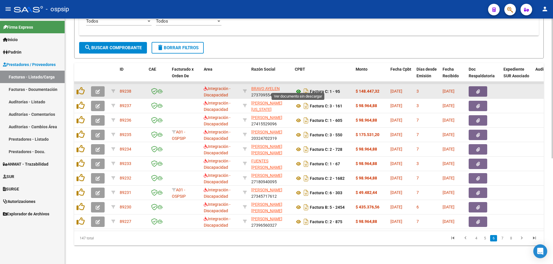
click at [297, 88] on icon at bounding box center [299, 91] width 8 height 7
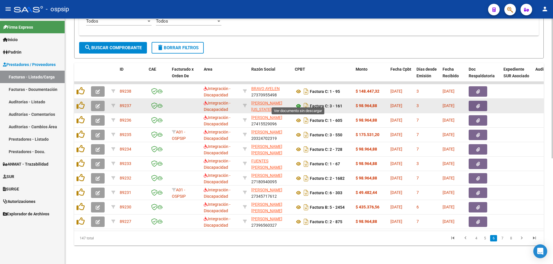
click at [297, 103] on icon at bounding box center [299, 106] width 8 height 7
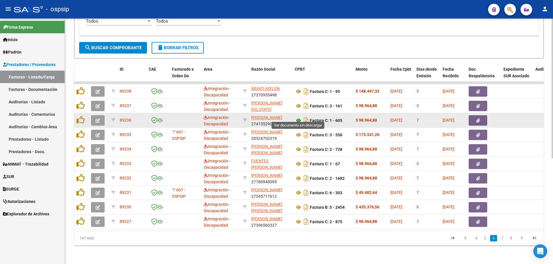
click at [297, 117] on icon at bounding box center [299, 120] width 8 height 7
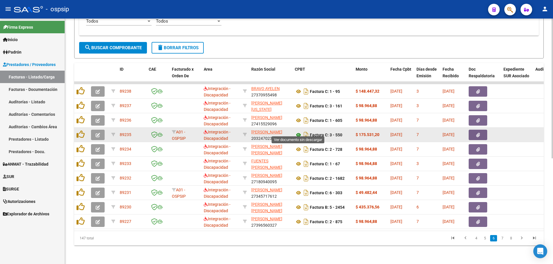
click at [297, 132] on icon at bounding box center [299, 135] width 8 height 7
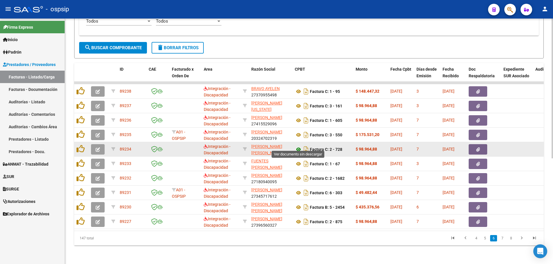
click at [296, 146] on icon at bounding box center [299, 149] width 8 height 7
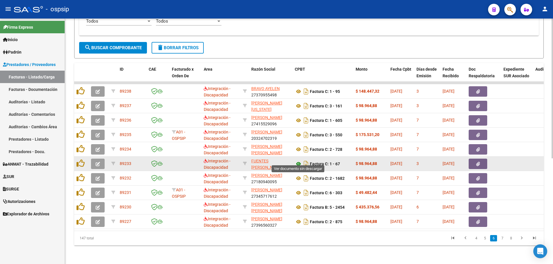
click at [297, 161] on icon at bounding box center [299, 164] width 8 height 7
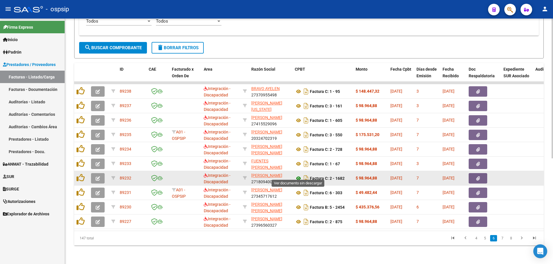
click at [297, 175] on icon at bounding box center [299, 178] width 8 height 7
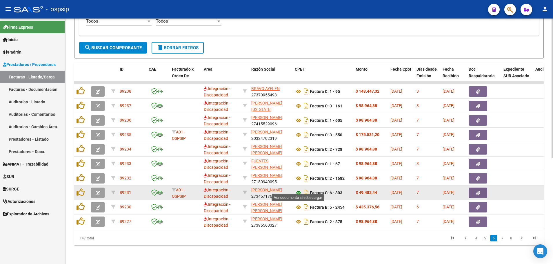
click at [300, 190] on icon at bounding box center [299, 193] width 8 height 7
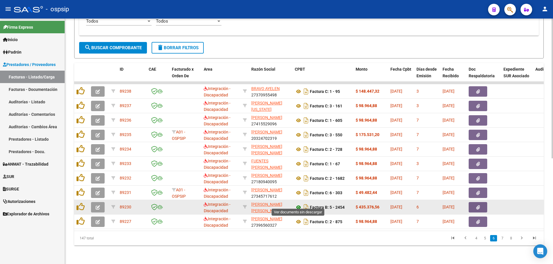
click at [299, 204] on icon at bounding box center [299, 207] width 8 height 7
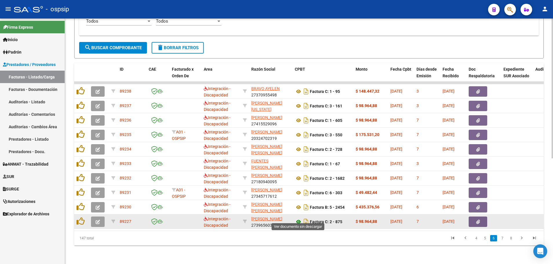
click at [299, 219] on icon at bounding box center [299, 222] width 8 height 7
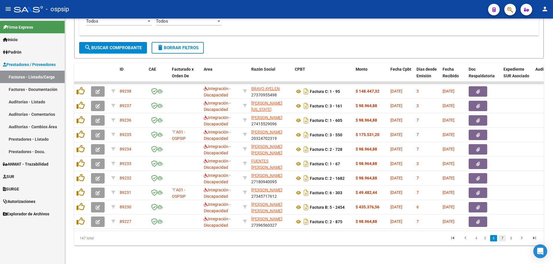
click at [501, 239] on link "7" at bounding box center [502, 238] width 7 height 6
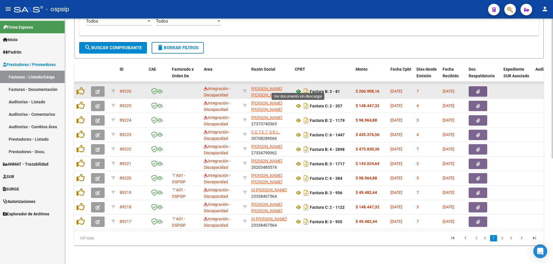
click at [300, 88] on icon at bounding box center [299, 91] width 8 height 7
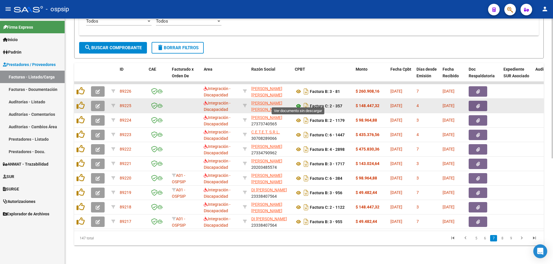
click at [300, 103] on icon at bounding box center [299, 106] width 8 height 7
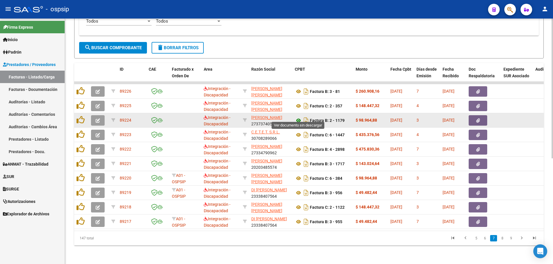
click at [299, 117] on icon at bounding box center [299, 120] width 8 height 7
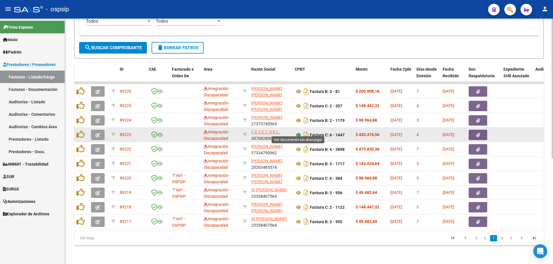
click at [298, 132] on icon at bounding box center [299, 135] width 8 height 7
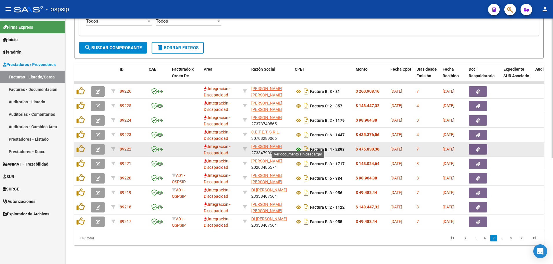
click at [300, 146] on icon at bounding box center [299, 149] width 8 height 7
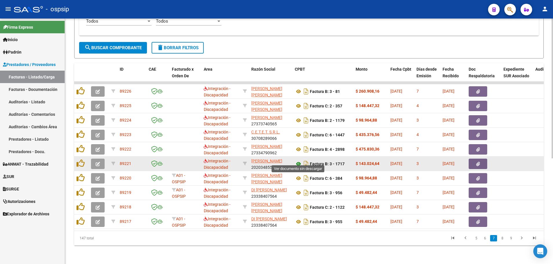
click at [296, 161] on icon at bounding box center [299, 164] width 8 height 7
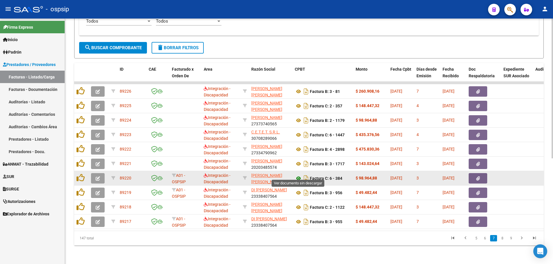
click at [299, 175] on icon at bounding box center [299, 178] width 8 height 7
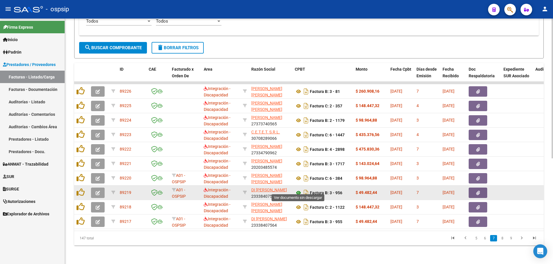
click at [296, 190] on icon at bounding box center [299, 193] width 8 height 7
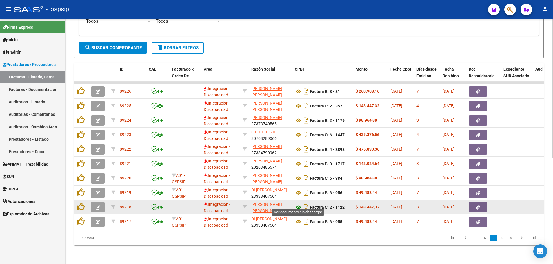
click at [298, 204] on icon at bounding box center [299, 207] width 8 height 7
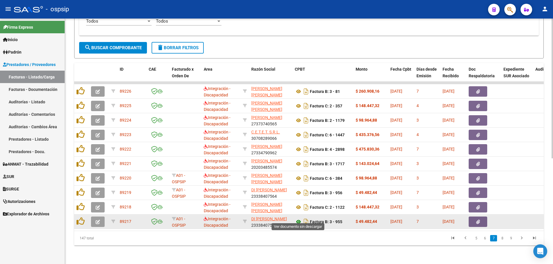
click at [298, 219] on icon at bounding box center [299, 222] width 8 height 7
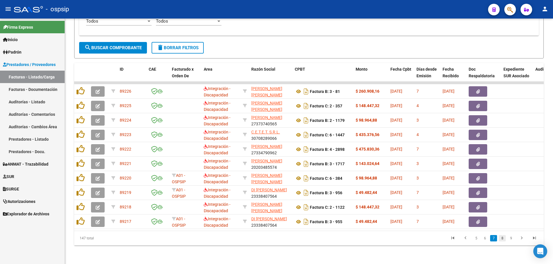
click at [504, 238] on link "8" at bounding box center [502, 238] width 7 height 6
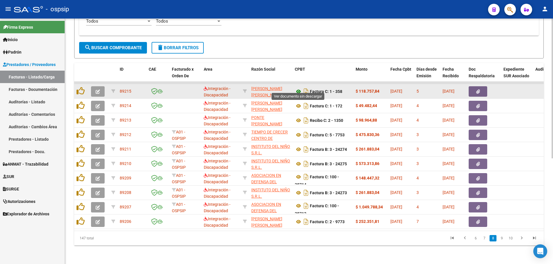
click at [299, 88] on icon at bounding box center [299, 91] width 8 height 7
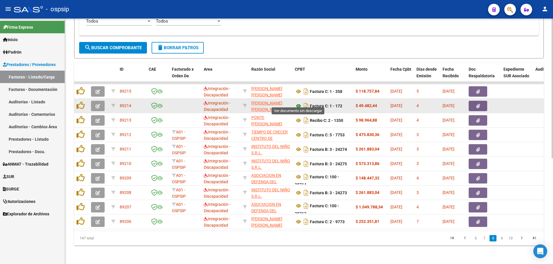
click at [298, 103] on icon at bounding box center [299, 106] width 8 height 7
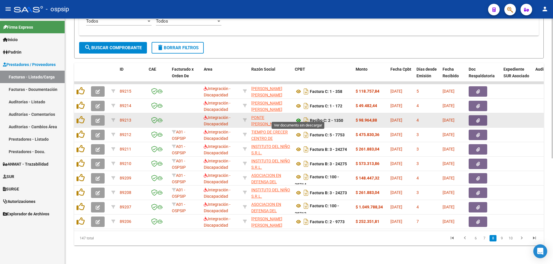
click at [299, 117] on icon at bounding box center [299, 120] width 8 height 7
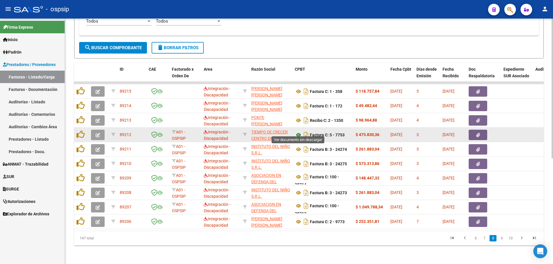
click at [297, 132] on icon at bounding box center [299, 135] width 8 height 7
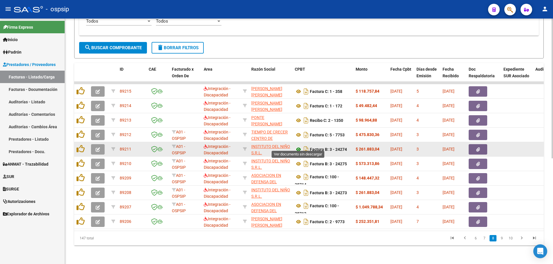
click at [299, 146] on icon at bounding box center [299, 149] width 8 height 7
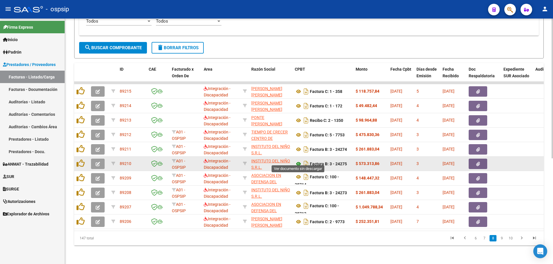
click at [298, 161] on icon at bounding box center [299, 164] width 8 height 7
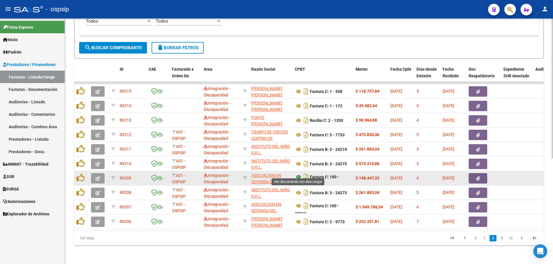
click at [297, 174] on icon at bounding box center [299, 177] width 8 height 7
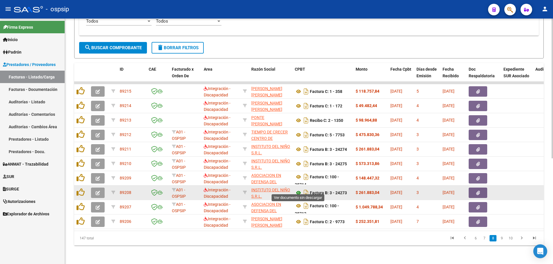
click at [298, 190] on icon at bounding box center [299, 193] width 8 height 7
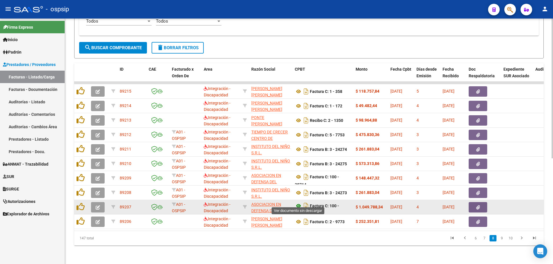
click at [297, 203] on icon at bounding box center [299, 206] width 8 height 7
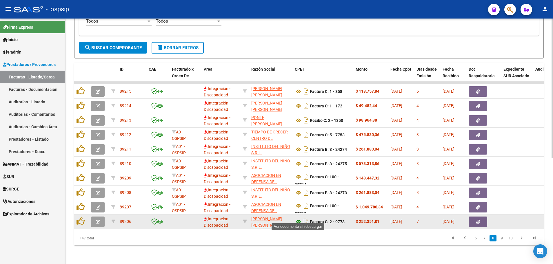
click at [297, 219] on icon at bounding box center [299, 222] width 8 height 7
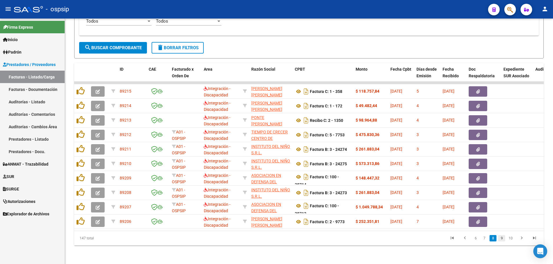
click at [503, 239] on link "9" at bounding box center [501, 238] width 7 height 6
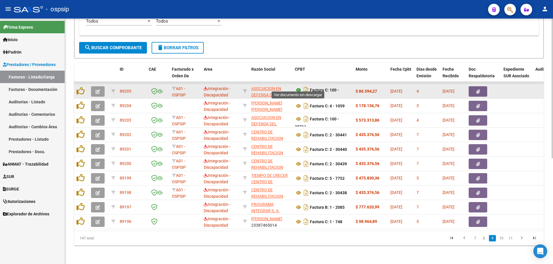
click at [298, 87] on icon at bounding box center [299, 90] width 8 height 7
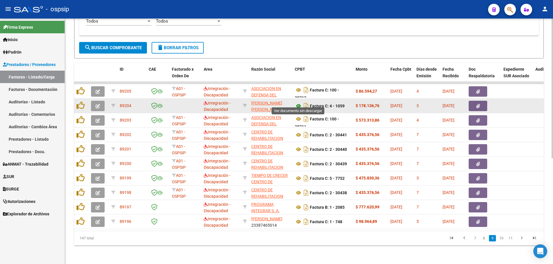
click at [299, 103] on icon at bounding box center [299, 106] width 8 height 7
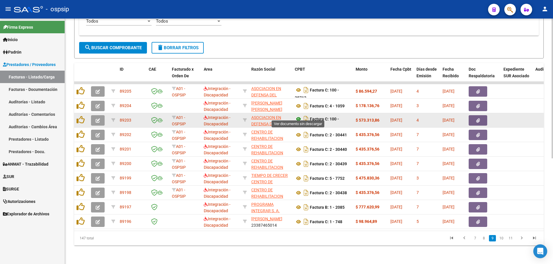
click at [297, 116] on icon at bounding box center [299, 119] width 8 height 7
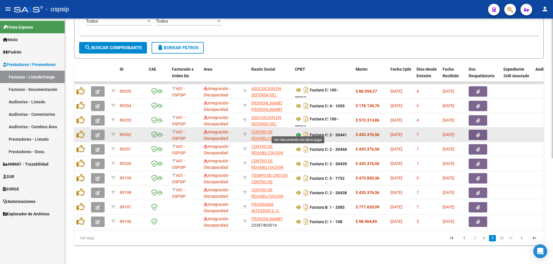
click at [297, 132] on icon at bounding box center [299, 135] width 8 height 7
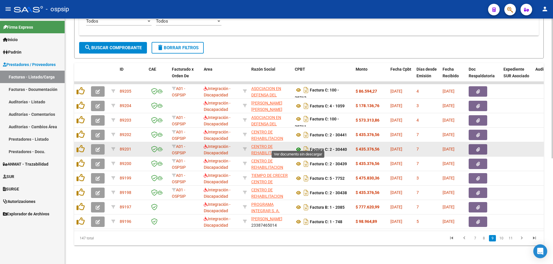
click at [299, 146] on icon at bounding box center [299, 149] width 8 height 7
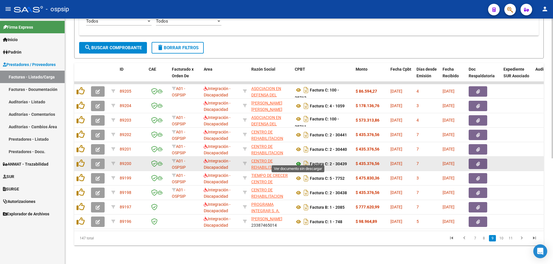
click at [297, 161] on icon at bounding box center [299, 164] width 8 height 7
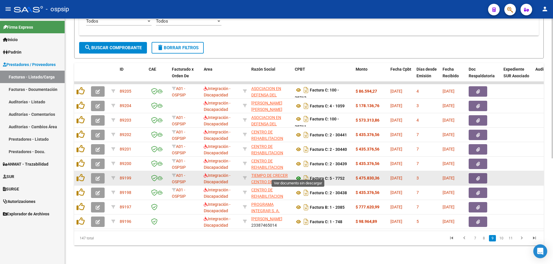
click at [299, 175] on icon at bounding box center [299, 178] width 8 height 7
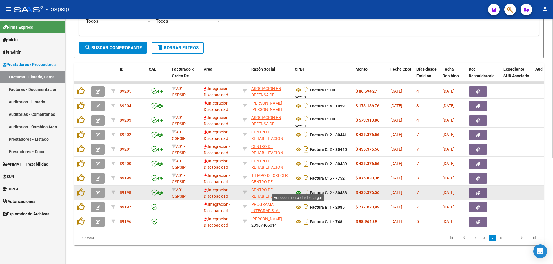
click at [299, 190] on icon at bounding box center [299, 193] width 8 height 7
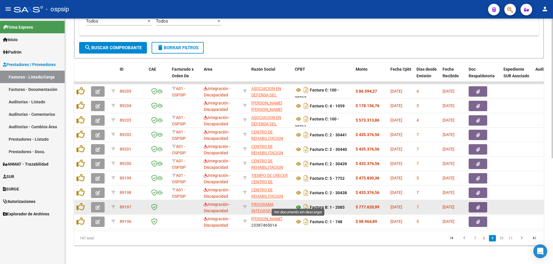
click at [298, 204] on icon at bounding box center [299, 207] width 8 height 7
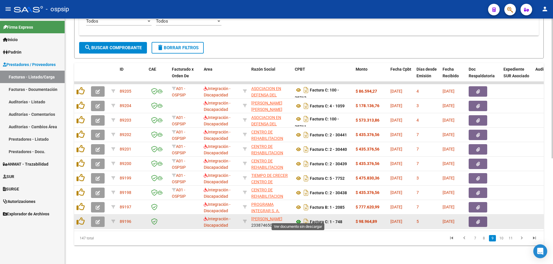
click at [297, 219] on icon at bounding box center [299, 222] width 8 height 7
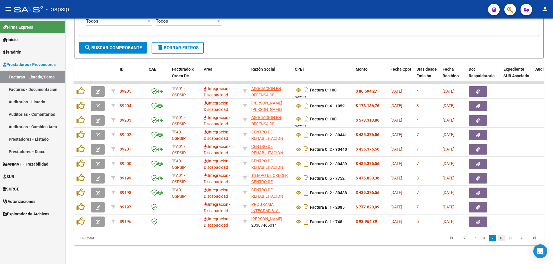
click at [501, 240] on link "10" at bounding box center [502, 238] width 8 height 6
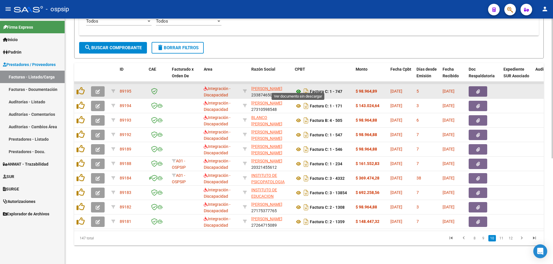
click at [297, 89] on icon at bounding box center [299, 91] width 8 height 7
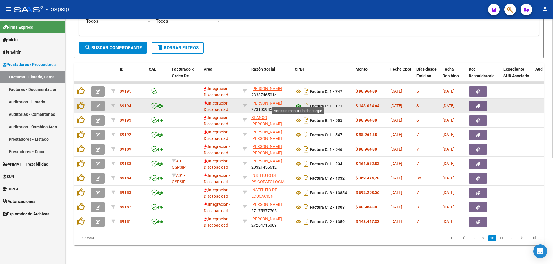
click at [297, 103] on icon at bounding box center [299, 106] width 8 height 7
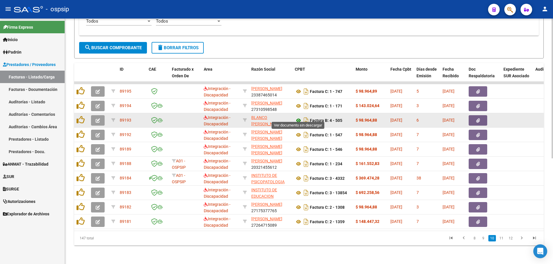
click at [301, 117] on icon at bounding box center [299, 120] width 8 height 7
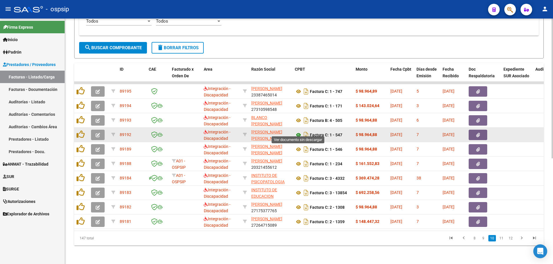
click at [299, 132] on icon at bounding box center [299, 135] width 8 height 7
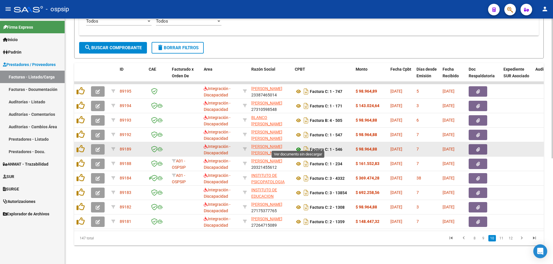
click at [299, 148] on icon at bounding box center [299, 149] width 8 height 7
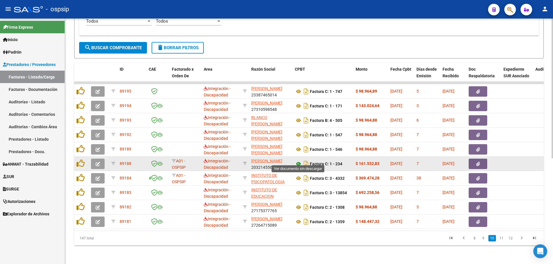
click at [297, 161] on icon at bounding box center [299, 164] width 8 height 7
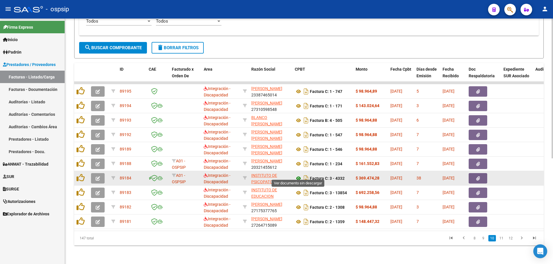
click at [298, 176] on icon at bounding box center [299, 178] width 8 height 7
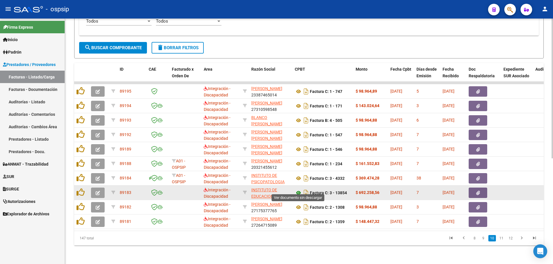
click at [298, 190] on icon at bounding box center [299, 193] width 8 height 7
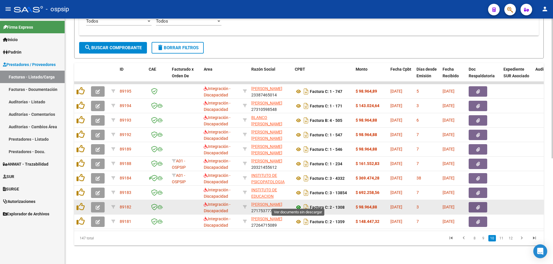
click at [300, 204] on icon at bounding box center [299, 207] width 8 height 7
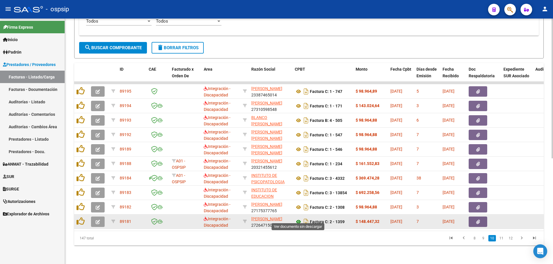
click at [299, 219] on icon at bounding box center [299, 222] width 8 height 7
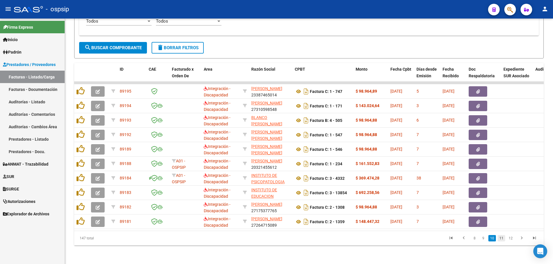
click at [500, 241] on link "11" at bounding box center [502, 238] width 8 height 6
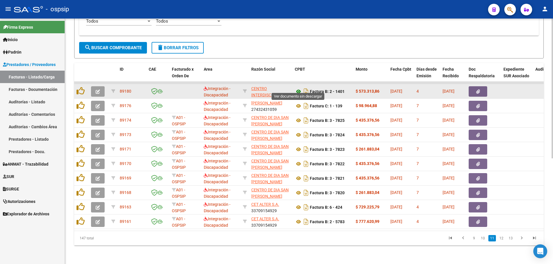
click at [300, 89] on icon at bounding box center [299, 91] width 8 height 7
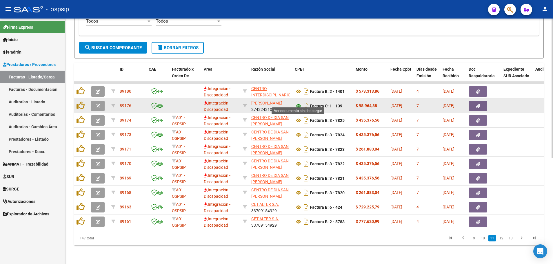
click at [296, 103] on icon at bounding box center [299, 106] width 8 height 7
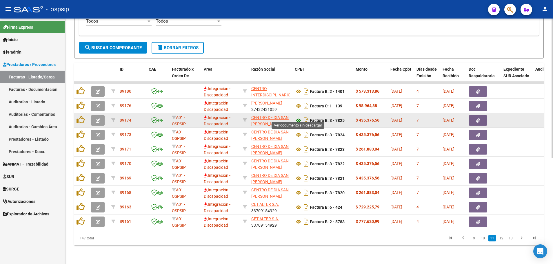
click at [300, 117] on icon at bounding box center [299, 120] width 8 height 7
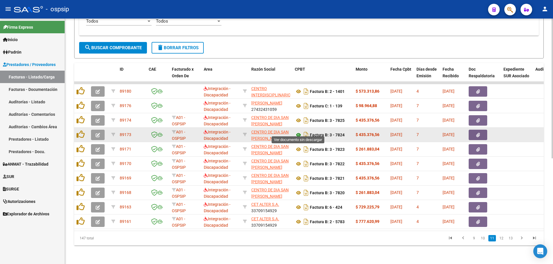
click at [298, 132] on icon at bounding box center [299, 135] width 8 height 7
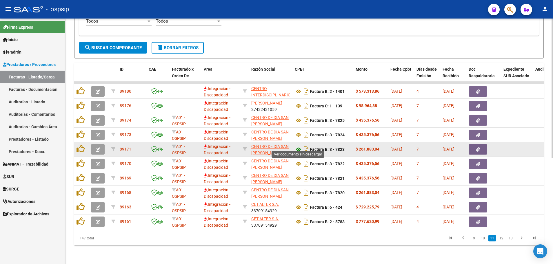
click at [297, 147] on icon at bounding box center [299, 149] width 8 height 7
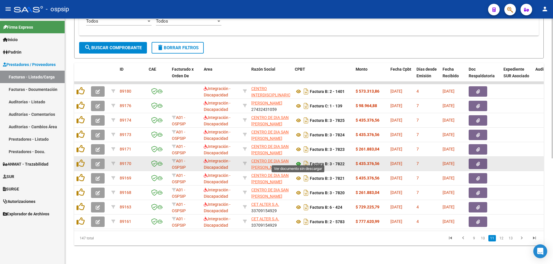
click at [299, 161] on icon at bounding box center [299, 164] width 8 height 7
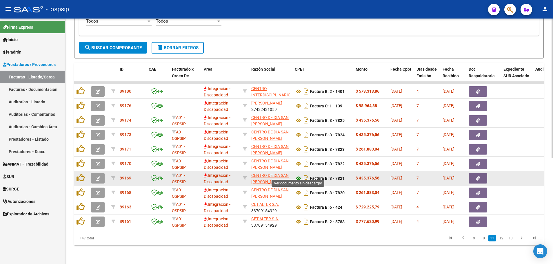
click at [298, 175] on icon at bounding box center [299, 178] width 8 height 7
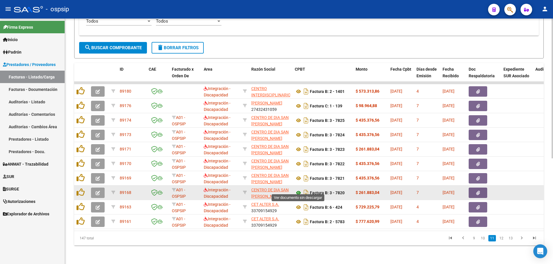
click at [297, 190] on icon at bounding box center [299, 193] width 8 height 7
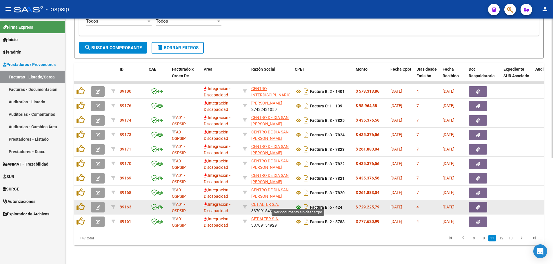
click at [298, 204] on icon at bounding box center [299, 207] width 8 height 7
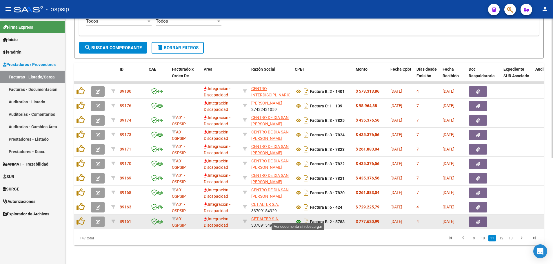
click at [299, 219] on icon at bounding box center [299, 222] width 8 height 7
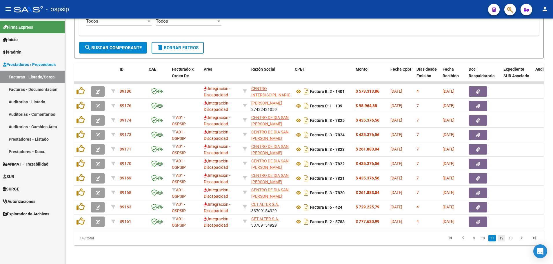
click at [502, 241] on link "12" at bounding box center [502, 238] width 8 height 6
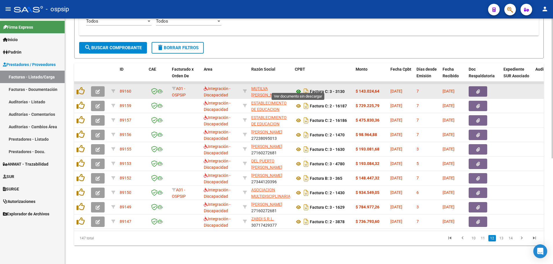
click at [298, 89] on icon at bounding box center [299, 91] width 8 height 7
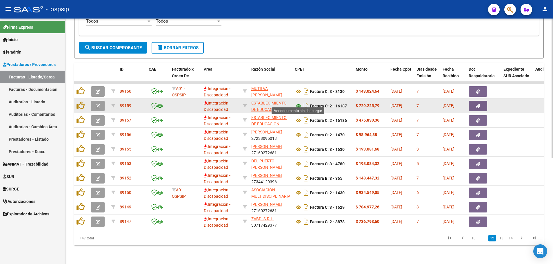
click at [298, 103] on icon at bounding box center [299, 106] width 8 height 7
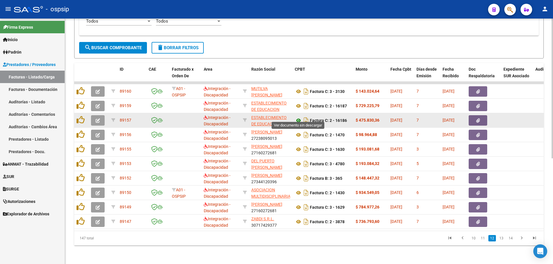
click at [299, 117] on icon at bounding box center [299, 120] width 8 height 7
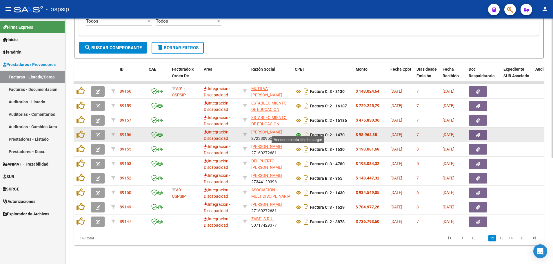
click at [299, 132] on icon at bounding box center [299, 135] width 8 height 7
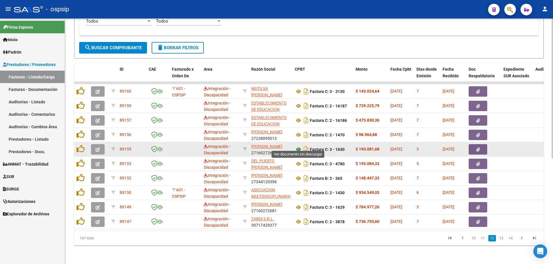
click at [298, 146] on icon at bounding box center [299, 149] width 8 height 7
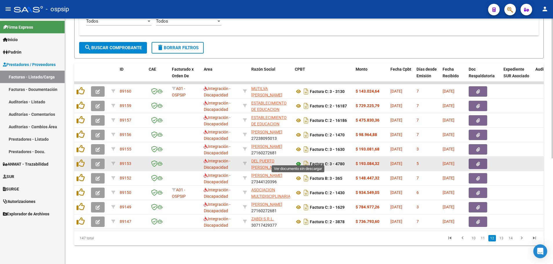
click at [299, 161] on icon at bounding box center [299, 164] width 8 height 7
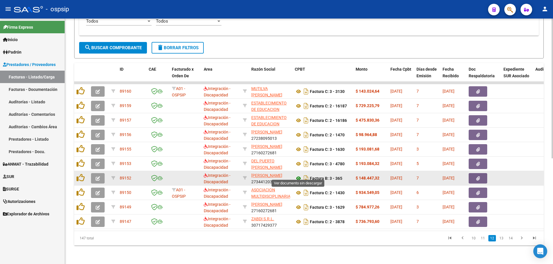
click at [298, 175] on icon at bounding box center [299, 178] width 8 height 7
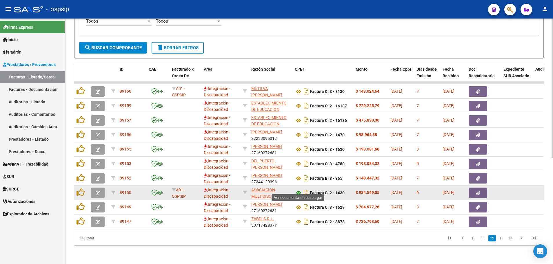
click at [298, 190] on icon at bounding box center [299, 193] width 8 height 7
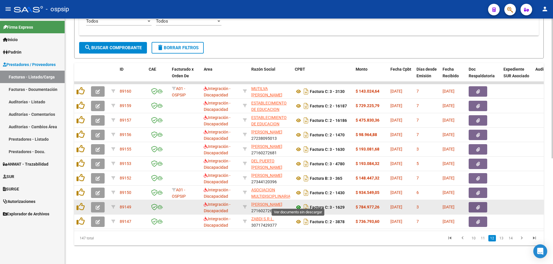
click at [297, 204] on icon at bounding box center [299, 207] width 8 height 7
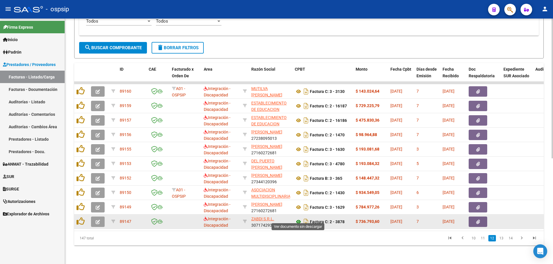
click at [298, 219] on icon at bounding box center [299, 222] width 8 height 7
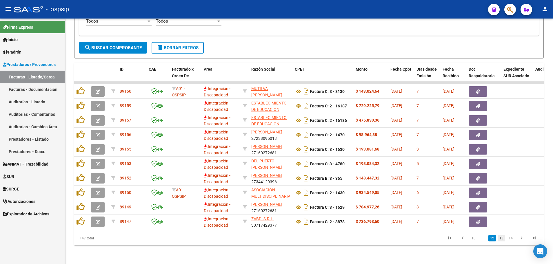
click at [503, 237] on link "13" at bounding box center [502, 238] width 8 height 6
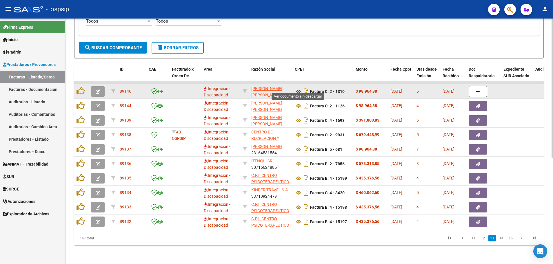
click at [298, 88] on icon at bounding box center [299, 91] width 8 height 7
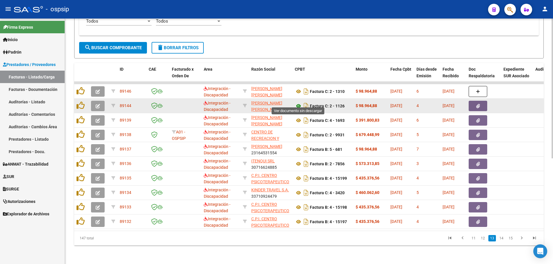
click at [296, 103] on icon at bounding box center [299, 106] width 8 height 7
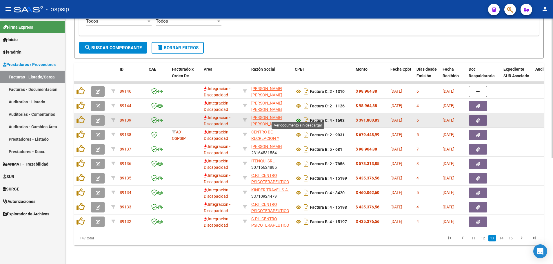
click at [296, 117] on icon at bounding box center [299, 120] width 8 height 7
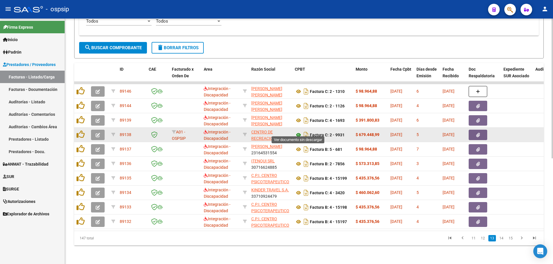
click at [299, 132] on icon at bounding box center [299, 135] width 8 height 7
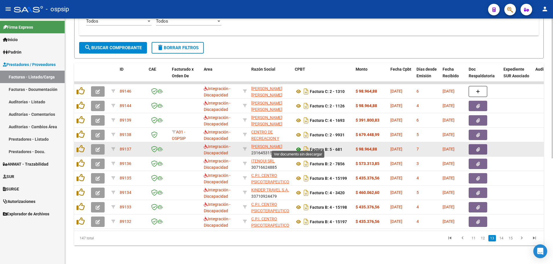
click at [298, 146] on icon at bounding box center [299, 149] width 8 height 7
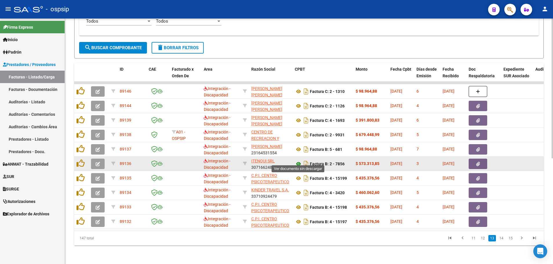
click at [299, 161] on icon at bounding box center [299, 164] width 8 height 7
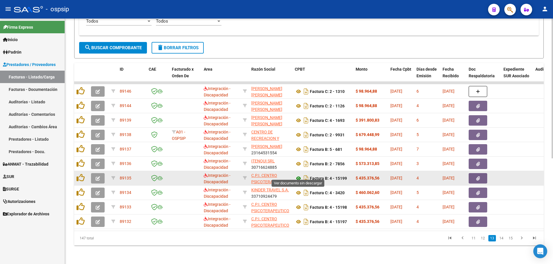
click at [300, 175] on icon at bounding box center [299, 178] width 8 height 7
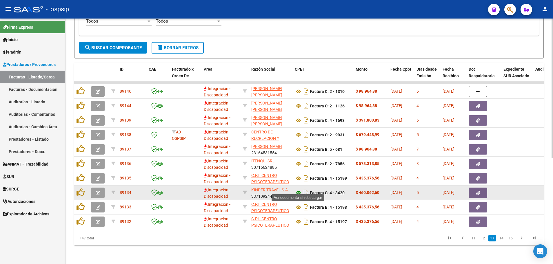
click at [297, 190] on icon at bounding box center [299, 193] width 8 height 7
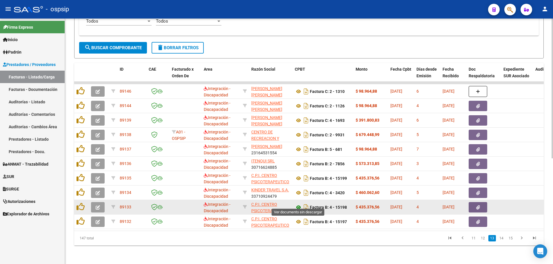
click at [299, 204] on icon at bounding box center [299, 207] width 8 height 7
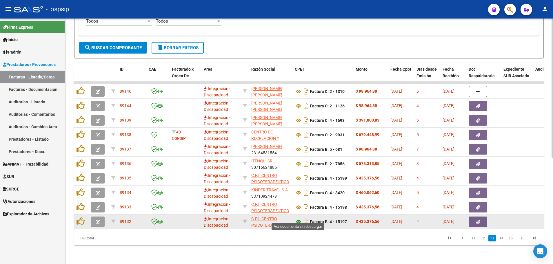
click at [297, 219] on icon at bounding box center [299, 222] width 8 height 7
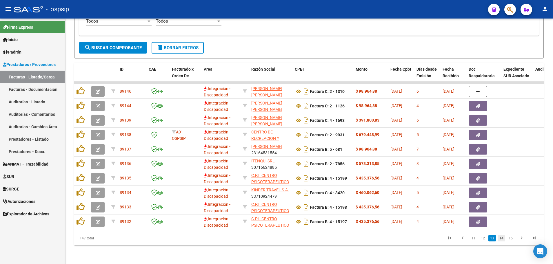
click at [502, 239] on link "14" at bounding box center [502, 238] width 8 height 6
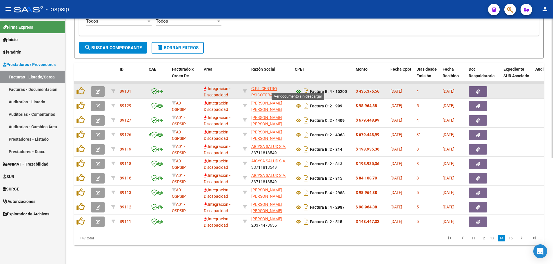
click at [298, 88] on icon at bounding box center [299, 91] width 8 height 7
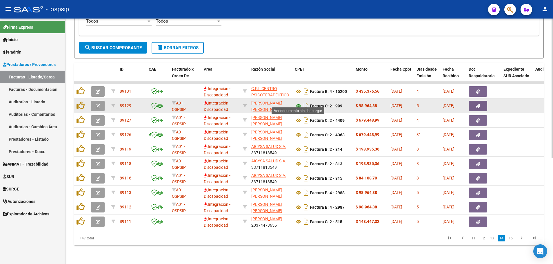
click at [299, 103] on icon at bounding box center [299, 106] width 8 height 7
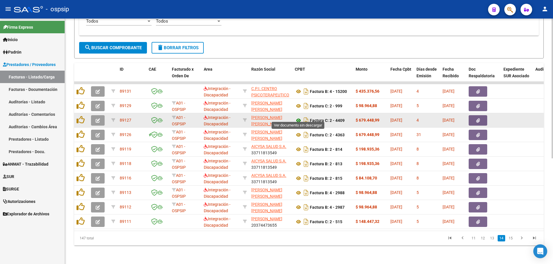
click at [298, 117] on icon at bounding box center [299, 120] width 8 height 7
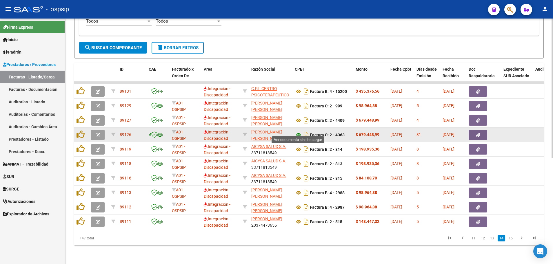
click at [298, 132] on icon at bounding box center [299, 135] width 8 height 7
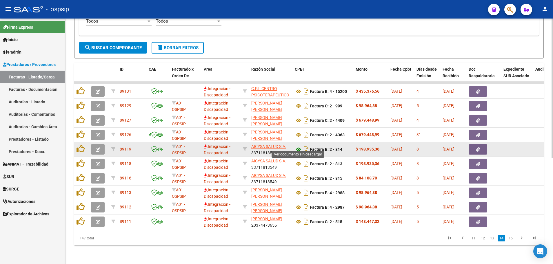
click at [300, 146] on icon at bounding box center [299, 149] width 8 height 7
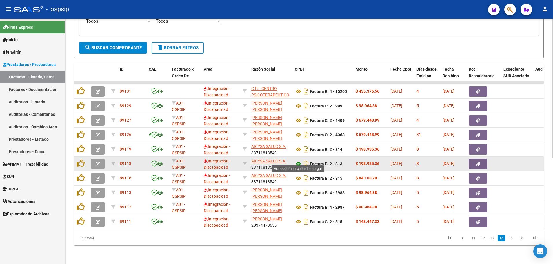
click at [299, 161] on icon at bounding box center [299, 164] width 8 height 7
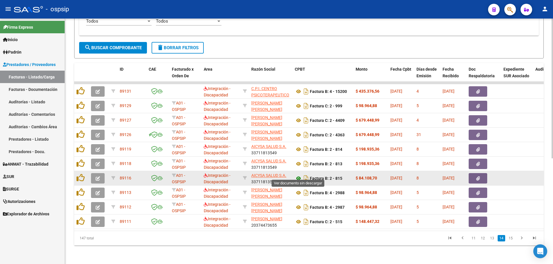
click at [299, 175] on icon at bounding box center [299, 178] width 8 height 7
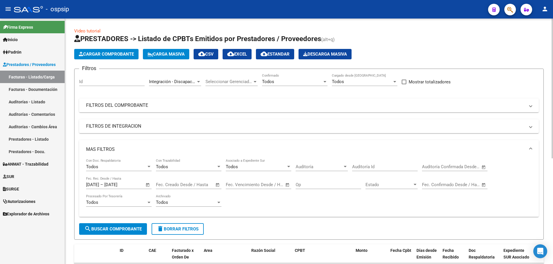
scroll to position [186, 0]
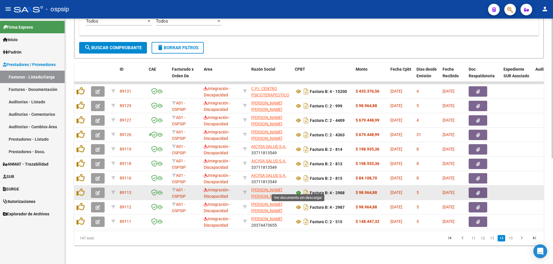
click at [297, 190] on icon at bounding box center [299, 193] width 8 height 7
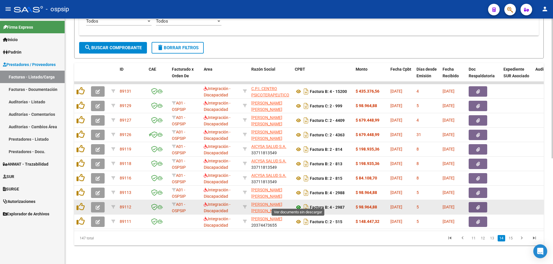
click at [297, 204] on icon at bounding box center [299, 207] width 8 height 7
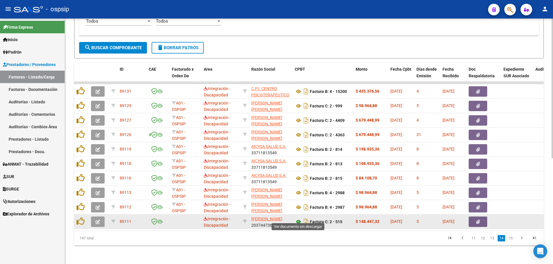
click at [298, 219] on icon at bounding box center [299, 222] width 8 height 7
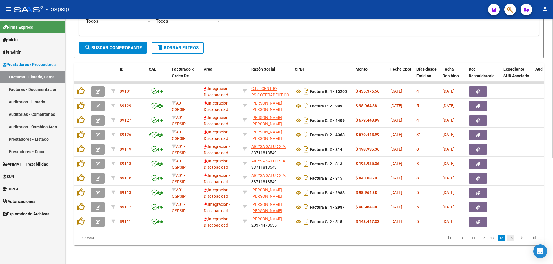
click at [510, 237] on link "15" at bounding box center [511, 238] width 8 height 6
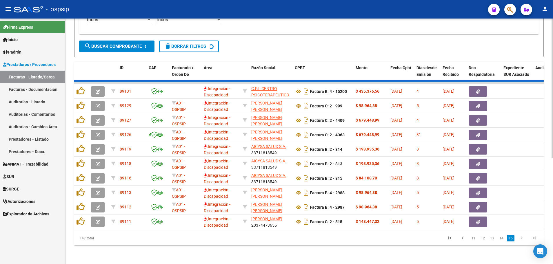
scroll to position [142, 0]
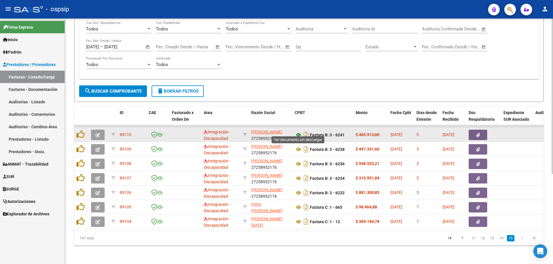
click at [298, 132] on icon at bounding box center [299, 135] width 8 height 7
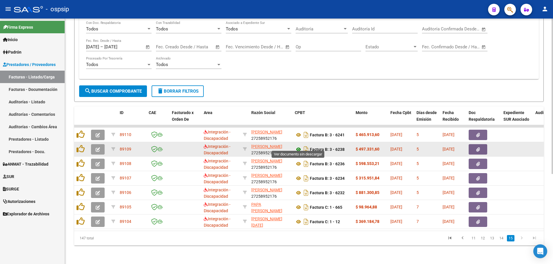
click at [297, 146] on icon at bounding box center [299, 149] width 8 height 7
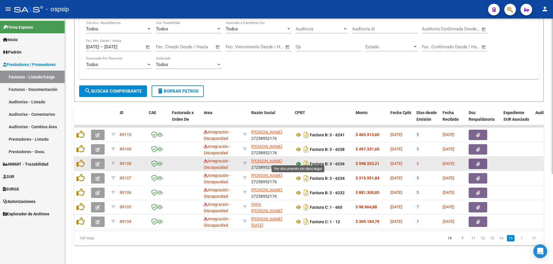
click at [297, 161] on icon at bounding box center [299, 164] width 8 height 7
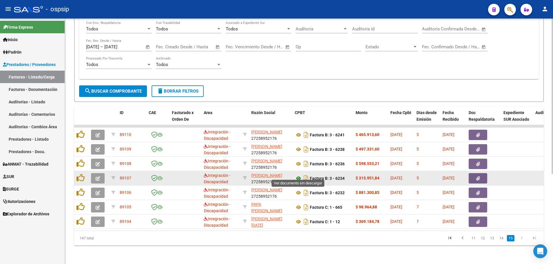
click at [297, 175] on icon at bounding box center [299, 178] width 8 height 7
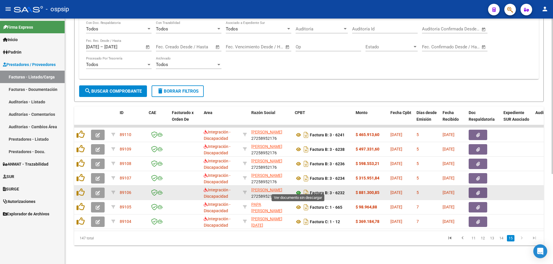
click at [299, 190] on icon at bounding box center [299, 193] width 8 height 7
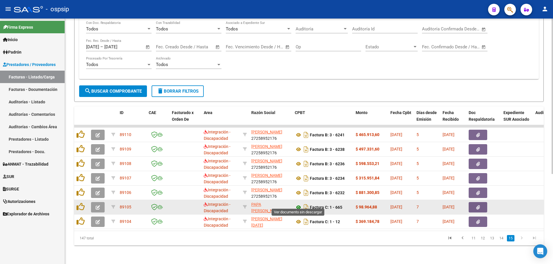
click at [299, 204] on icon at bounding box center [299, 207] width 8 height 7
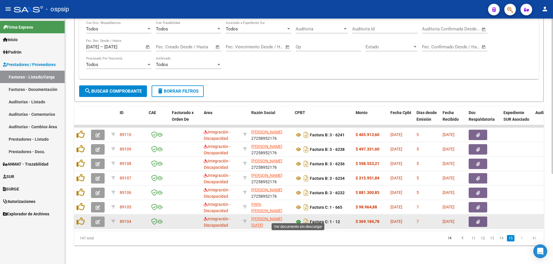
click at [298, 219] on icon at bounding box center [299, 222] width 8 height 7
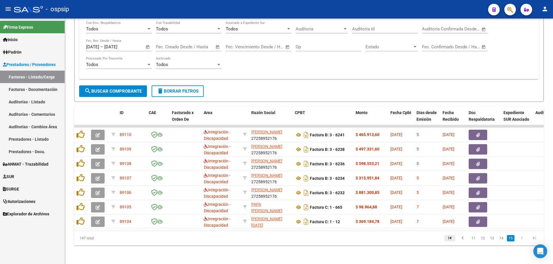
click at [451, 237] on icon "go to first page" at bounding box center [450, 239] width 8 height 7
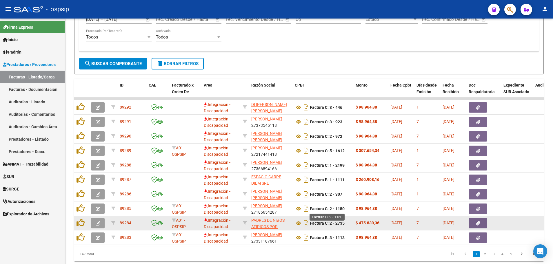
scroll to position [186, 0]
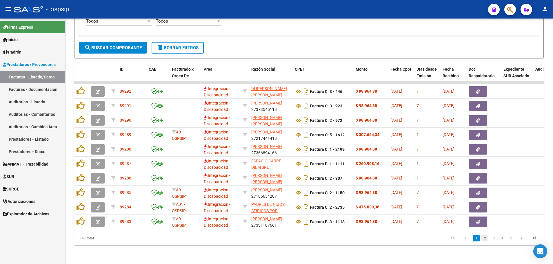
click at [485, 240] on link "2" at bounding box center [484, 238] width 7 height 6
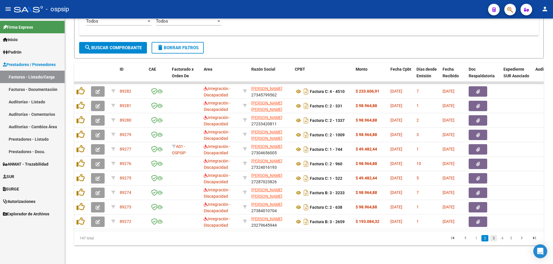
click at [494, 238] on link "3" at bounding box center [493, 238] width 7 height 6
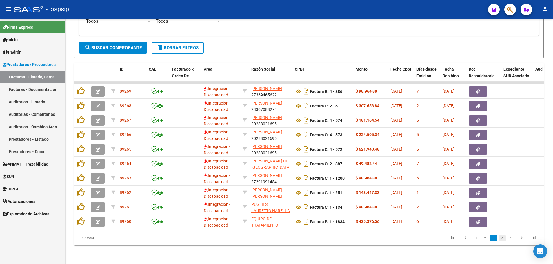
click at [504, 241] on link "4" at bounding box center [502, 238] width 7 height 6
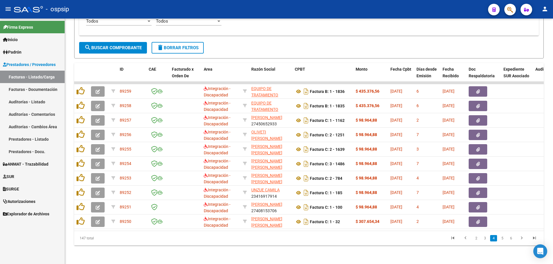
click at [504, 241] on link "5" at bounding box center [502, 238] width 7 height 6
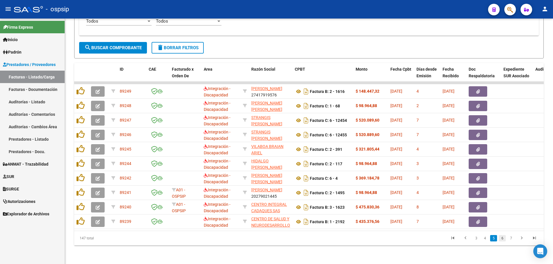
click at [503, 240] on link "6" at bounding box center [502, 238] width 7 height 6
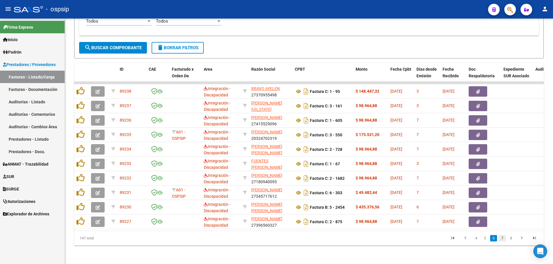
click at [503, 240] on link "7" at bounding box center [502, 238] width 7 height 6
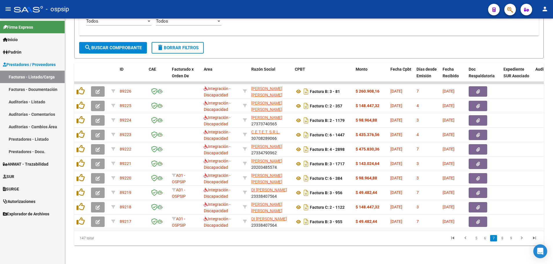
click at [503, 240] on link "8" at bounding box center [502, 238] width 7 height 6
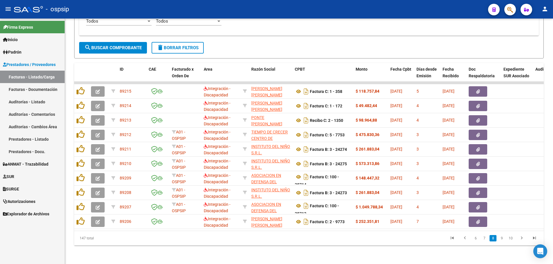
click at [503, 240] on link "9" at bounding box center [501, 238] width 7 height 6
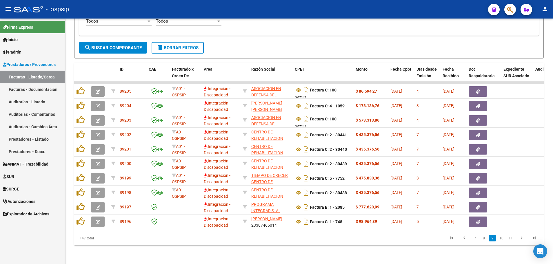
click at [503, 240] on link "10" at bounding box center [502, 238] width 8 height 6
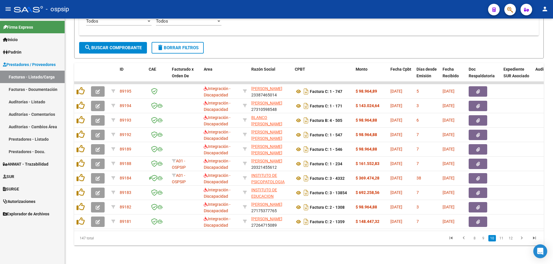
click at [503, 240] on link "11" at bounding box center [502, 238] width 8 height 6
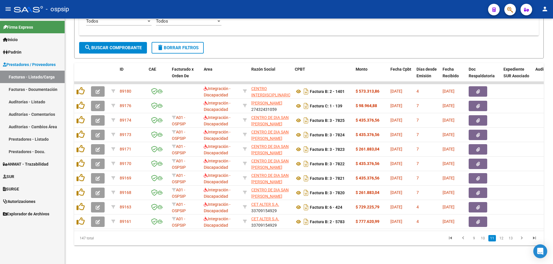
click at [503, 240] on link "12" at bounding box center [502, 238] width 8 height 6
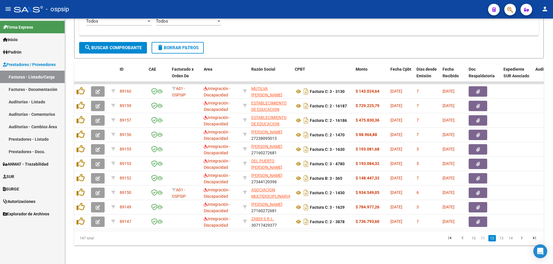
click at [503, 240] on link "13" at bounding box center [502, 238] width 8 height 6
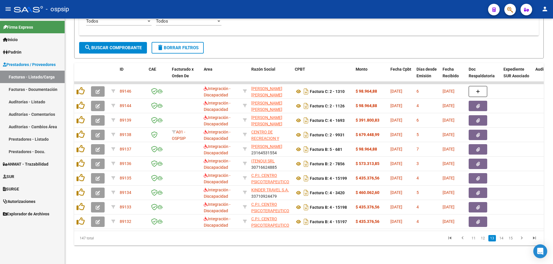
click at [503, 240] on link "14" at bounding box center [502, 238] width 8 height 6
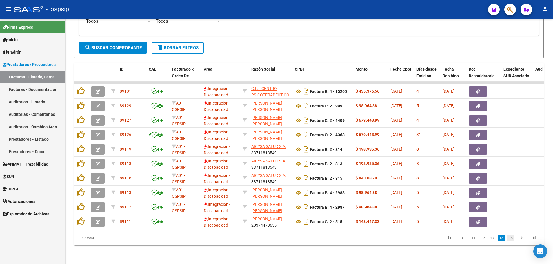
click at [514, 240] on link "15" at bounding box center [511, 238] width 8 height 6
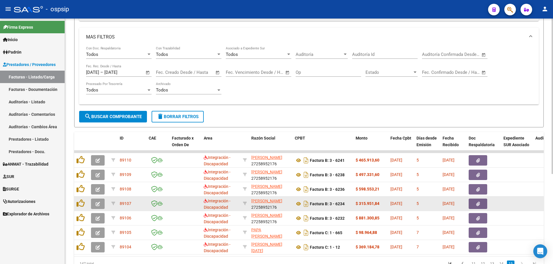
scroll to position [116, 0]
